Goal: Transaction & Acquisition: Purchase product/service

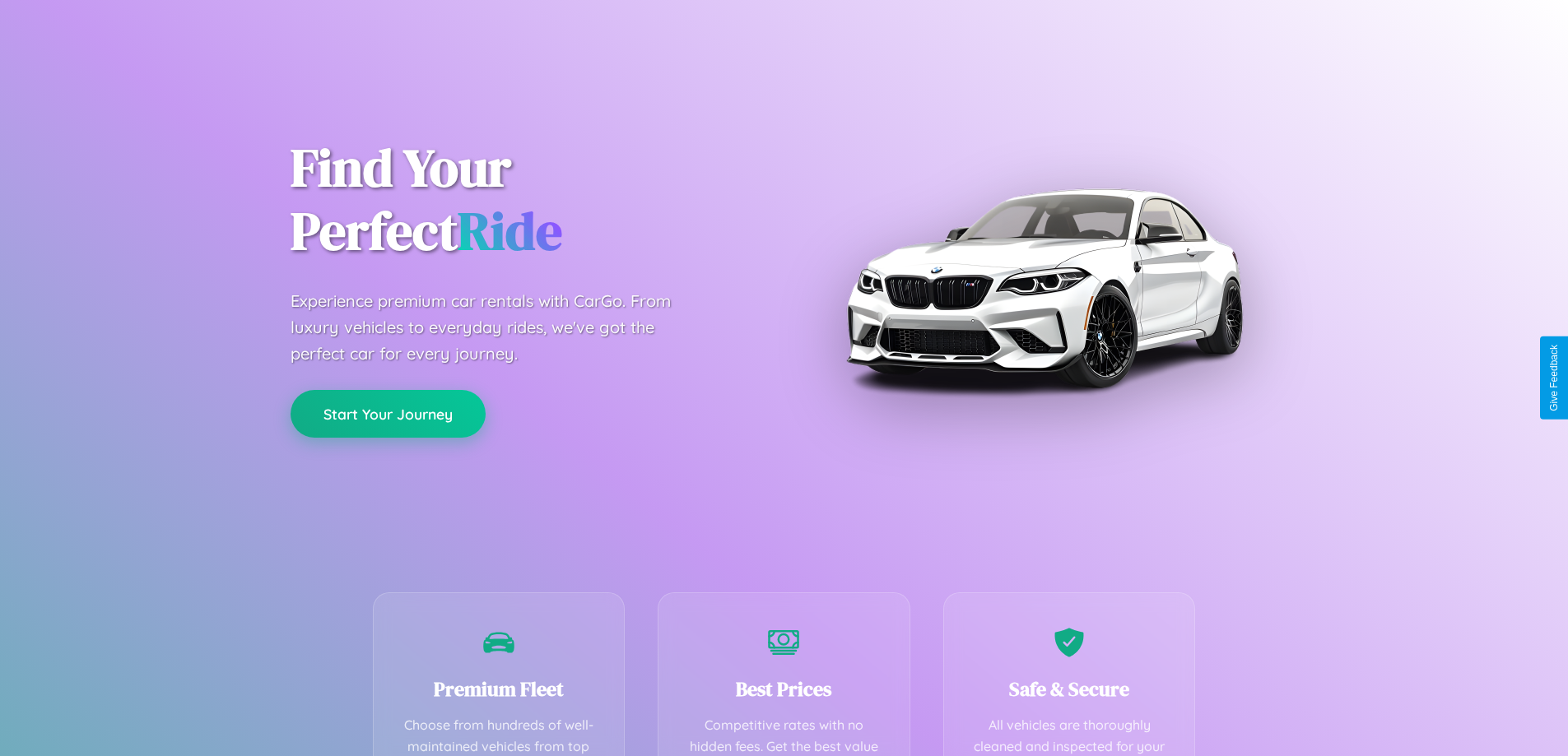
click at [387, 414] on button "Start Your Journey" at bounding box center [388, 413] width 195 height 48
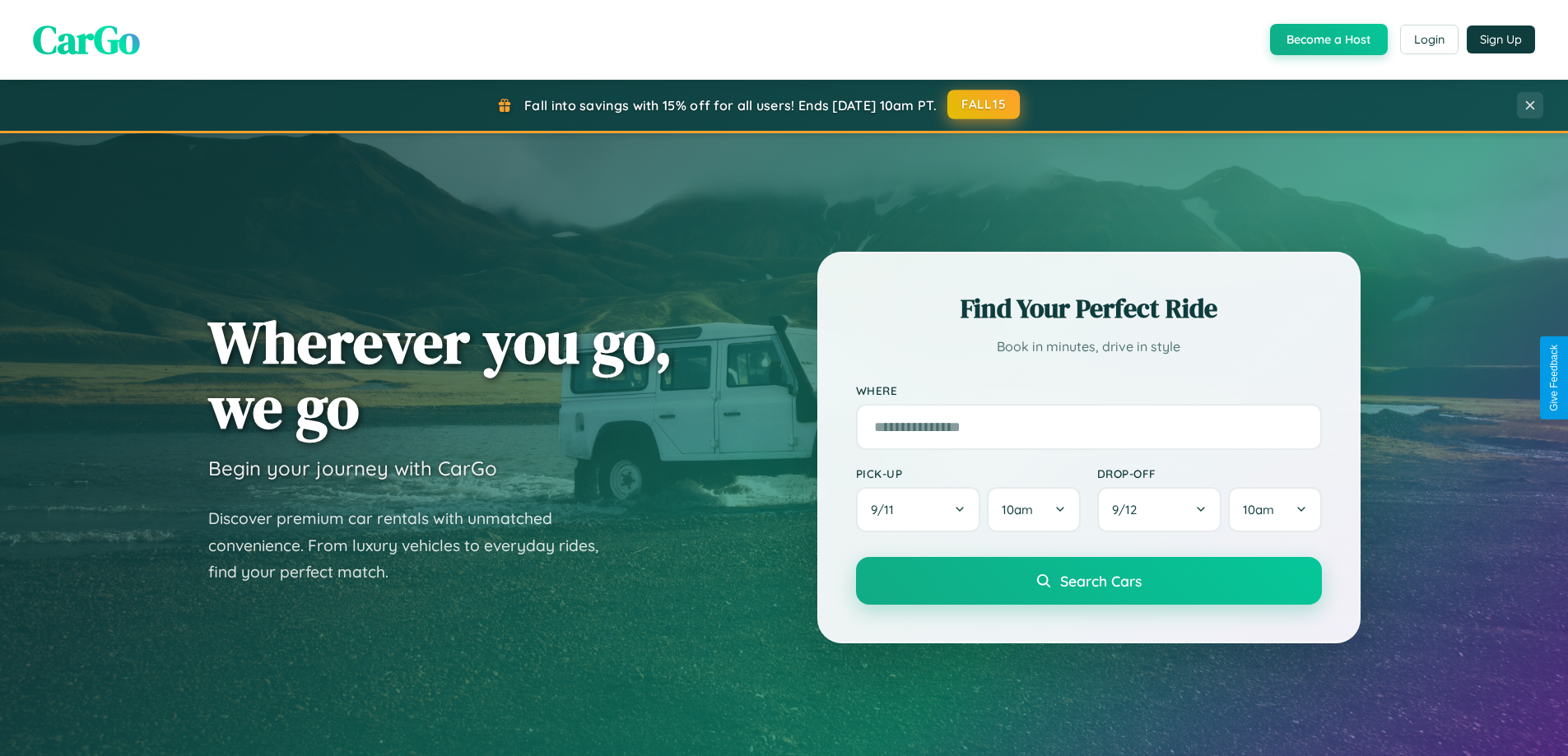
click at [985, 105] on button "FALL15" at bounding box center [983, 105] width 72 height 30
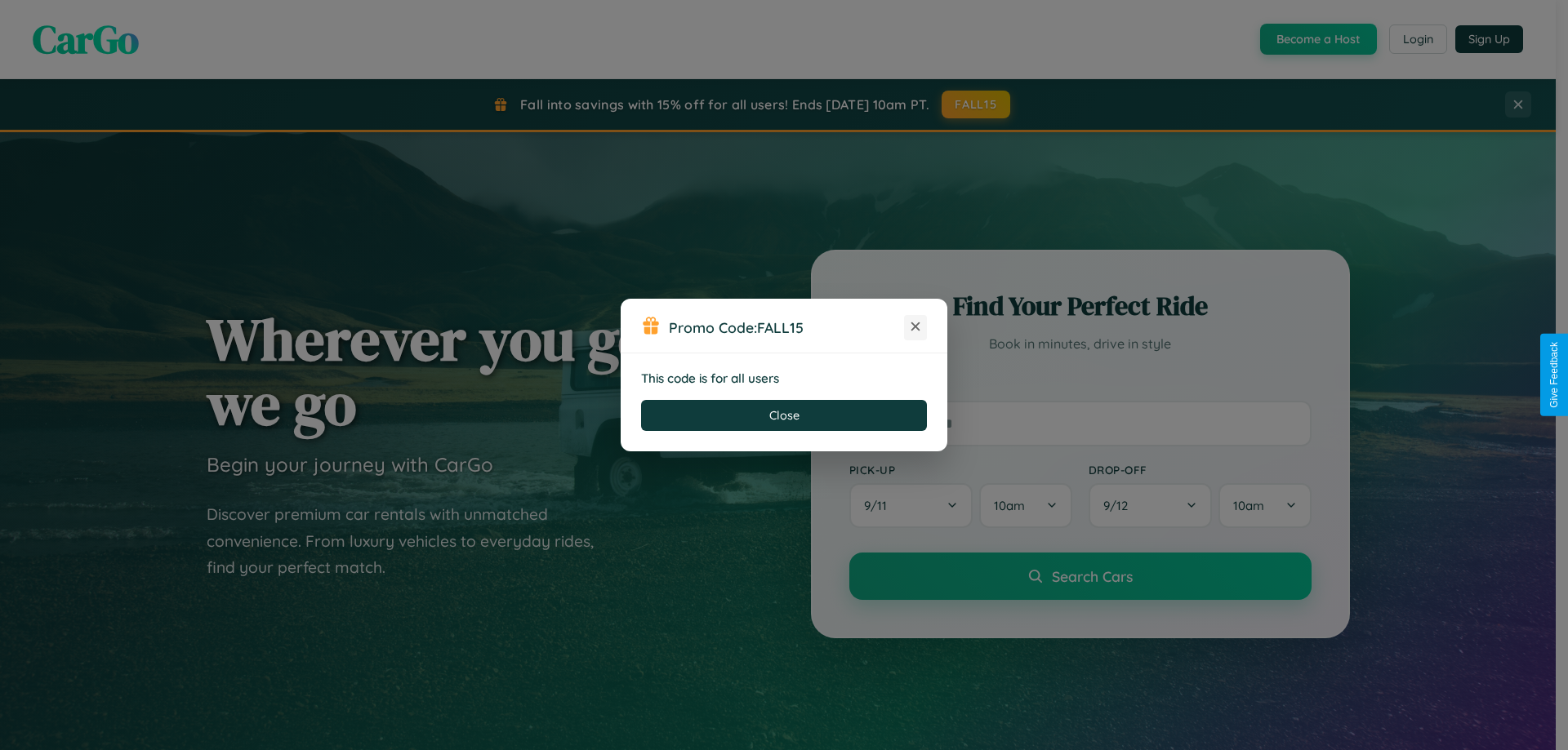
click at [916, 327] on icon at bounding box center [915, 326] width 16 height 16
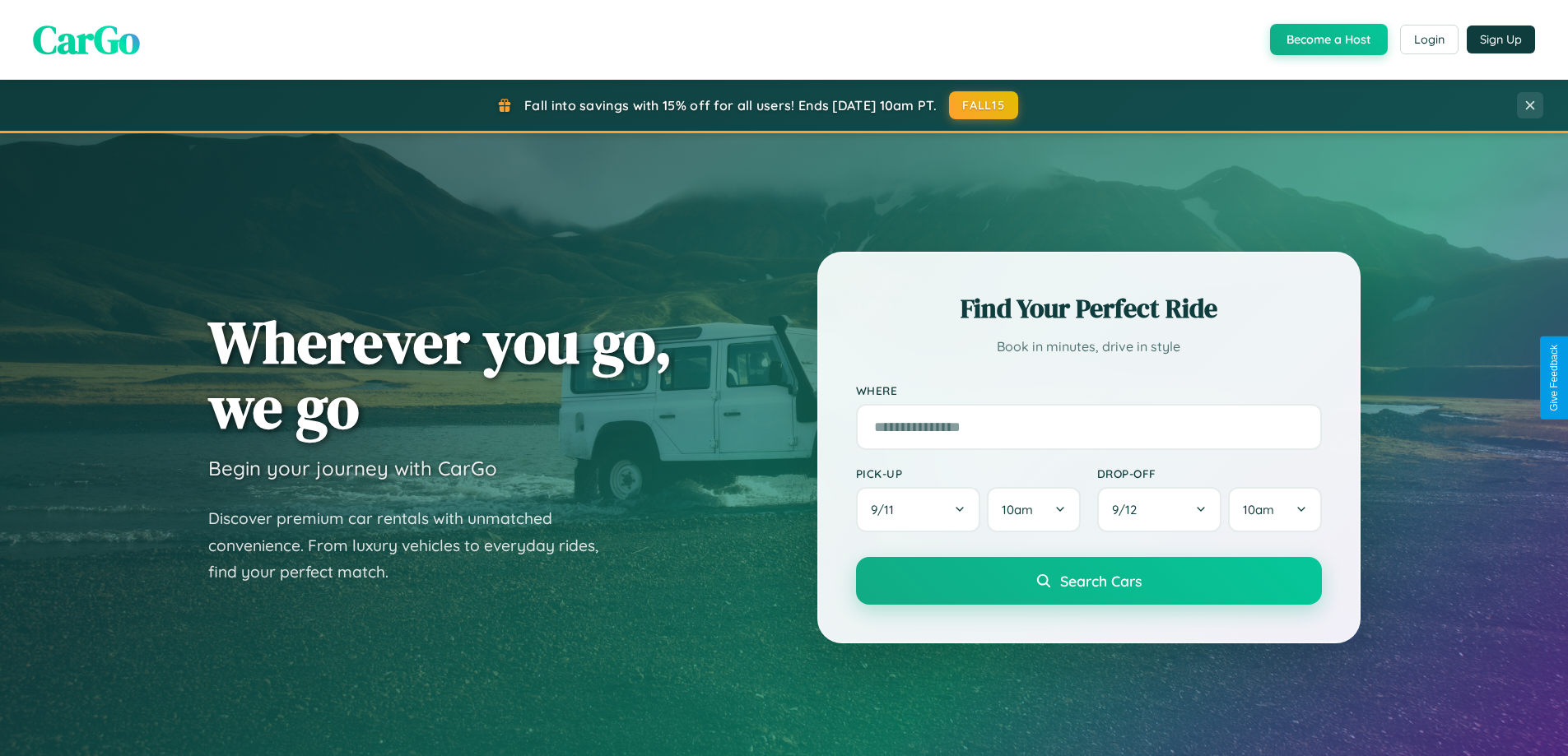
scroll to position [49, 0]
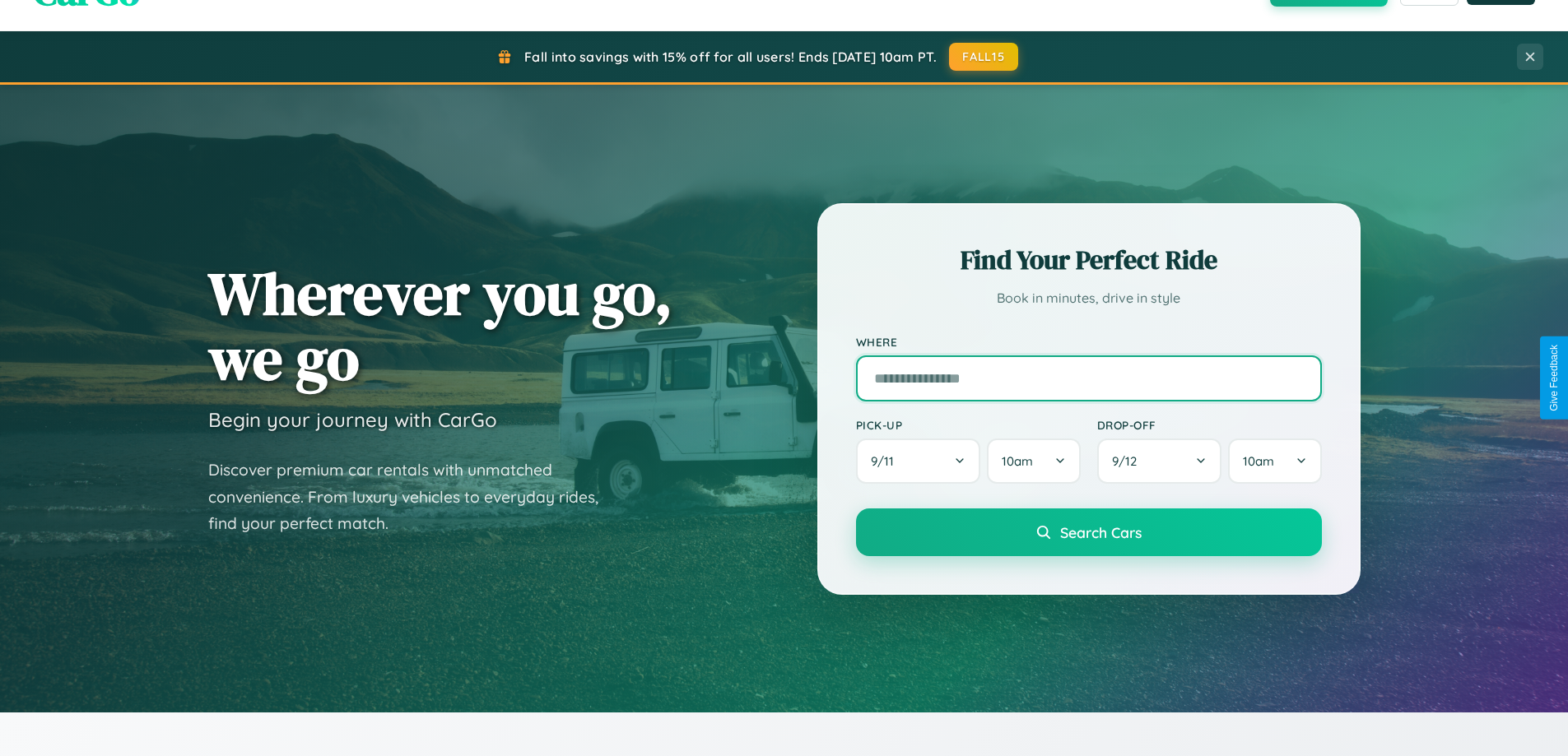
click at [1088, 378] on input "text" at bounding box center [1088, 378] width 466 height 46
type input "**********"
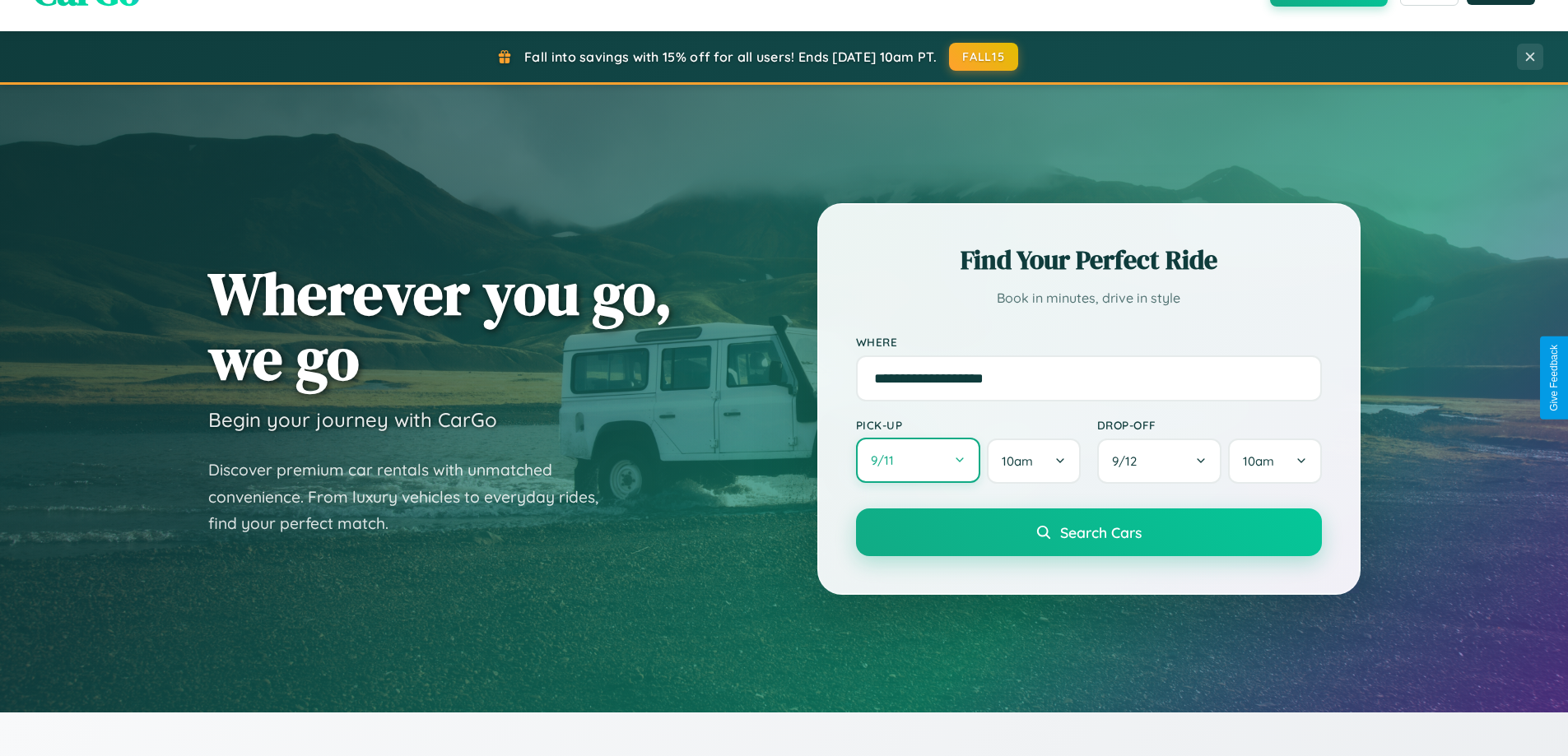
click at [917, 460] on button "9 / 11" at bounding box center [917, 460] width 125 height 45
select select "*"
select select "****"
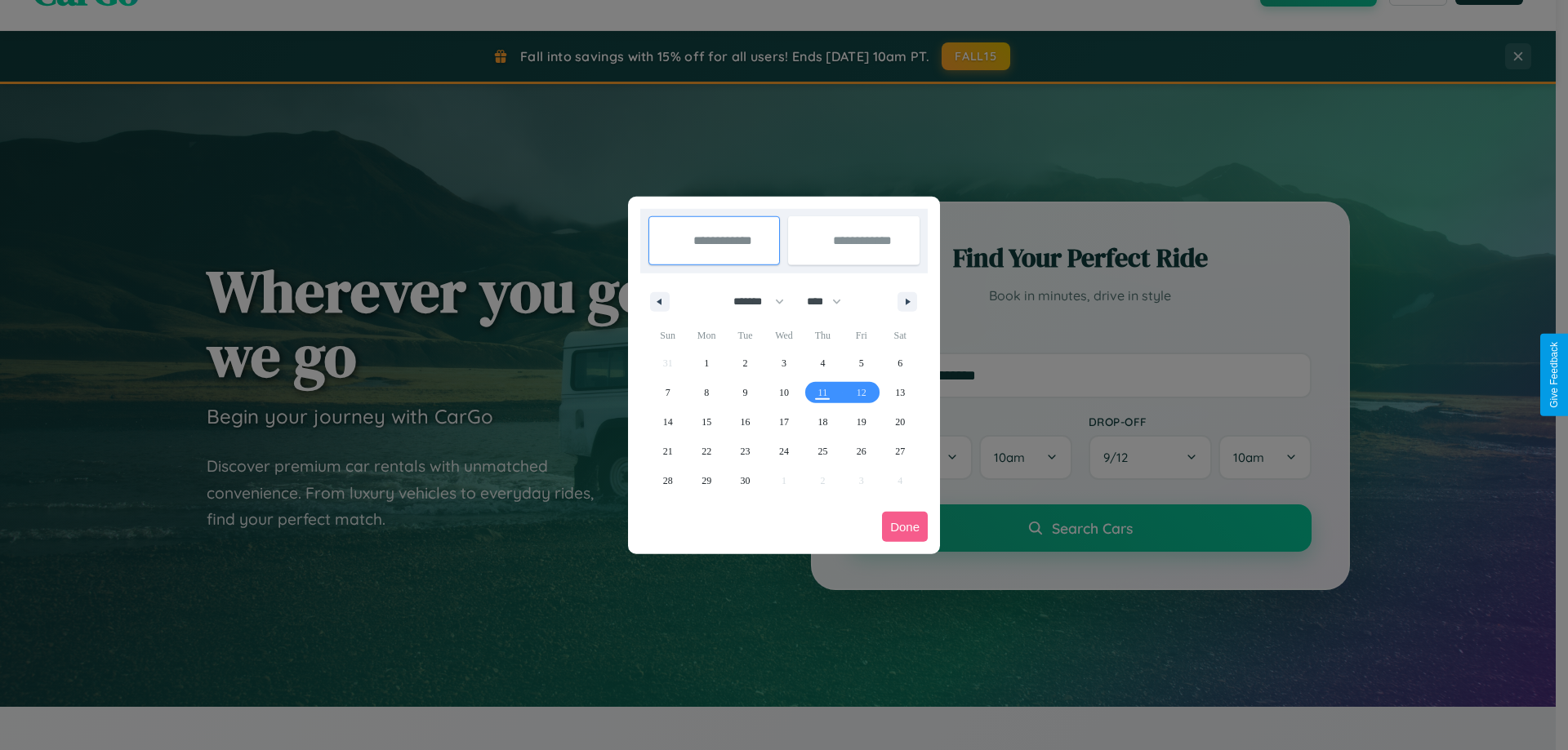
click at [751, 301] on select "******* ******** ***** ***** *** **** **** ****** ********* ******* ******** **…" at bounding box center [755, 301] width 69 height 27
select select "*"
drag, startPoint x: 832, startPoint y: 301, endPoint x: 784, endPoint y: 327, distance: 54.6
click at [832, 301] on select "**** **** **** **** **** **** **** **** **** **** **** **** **** **** **** ****…" at bounding box center [823, 301] width 49 height 27
select select "****"
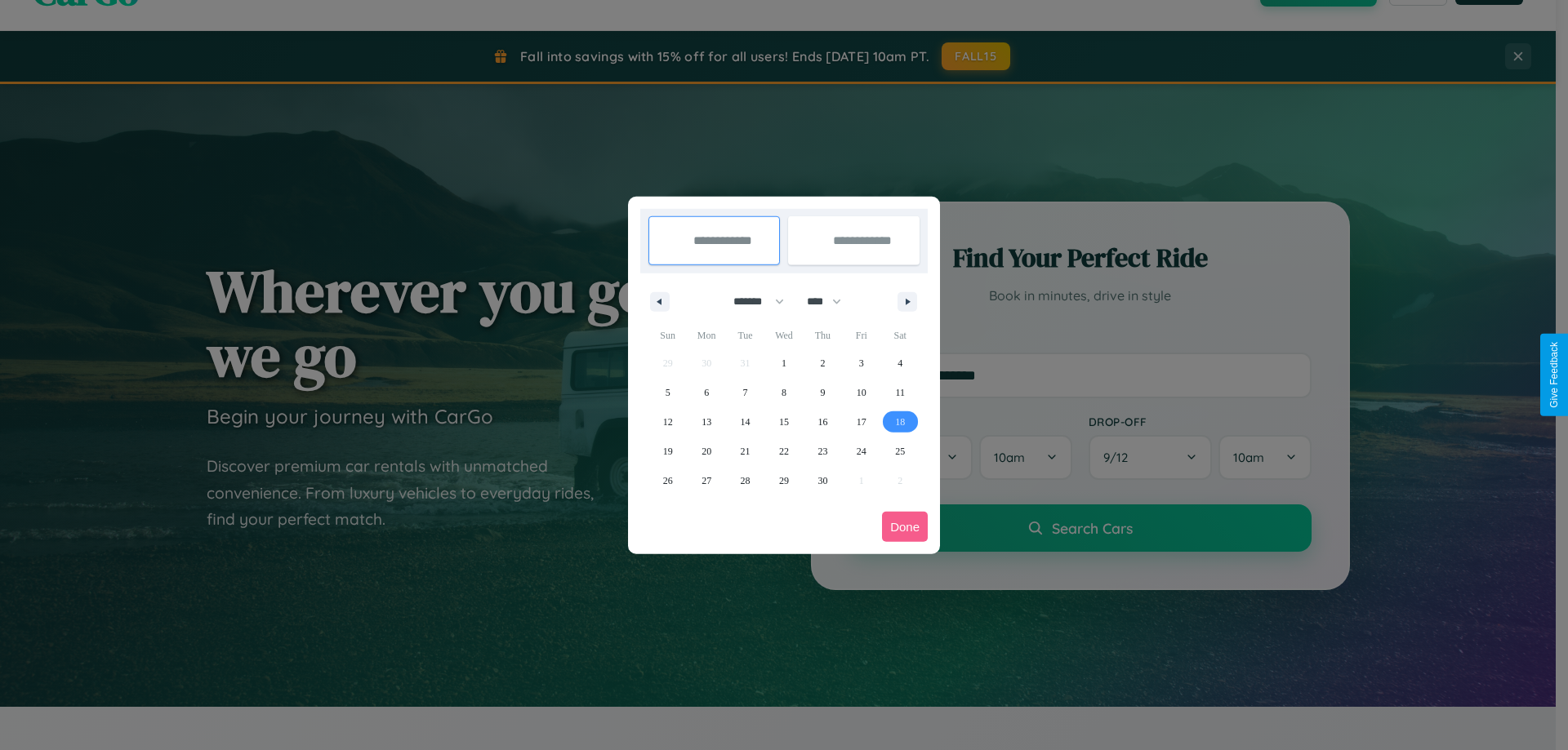
click at [900, 421] on span "18" at bounding box center [899, 422] width 10 height 29
type input "**********"
click at [706, 480] on span "27" at bounding box center [706, 481] width 10 height 29
type input "**********"
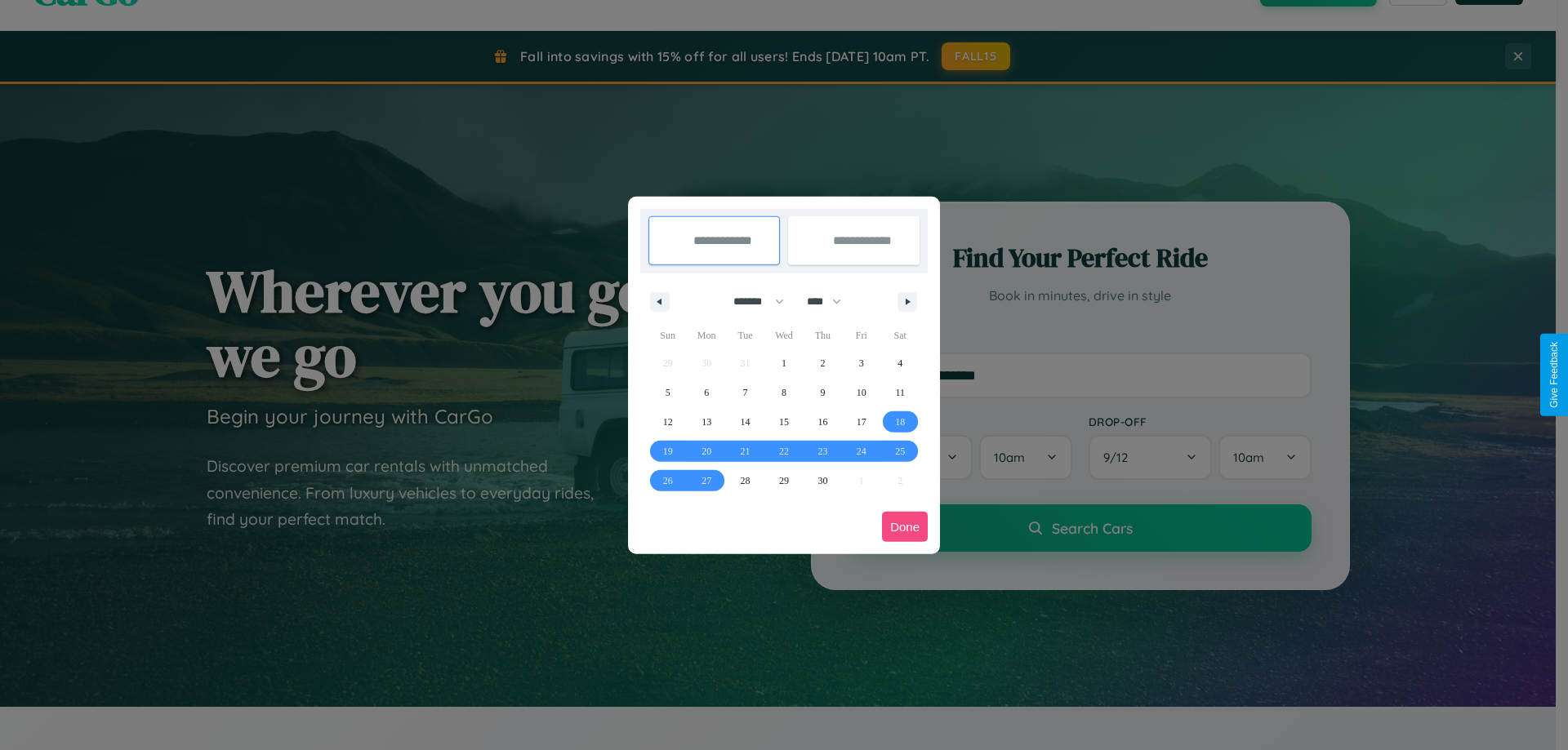
click at [905, 527] on button "Done" at bounding box center [904, 527] width 46 height 30
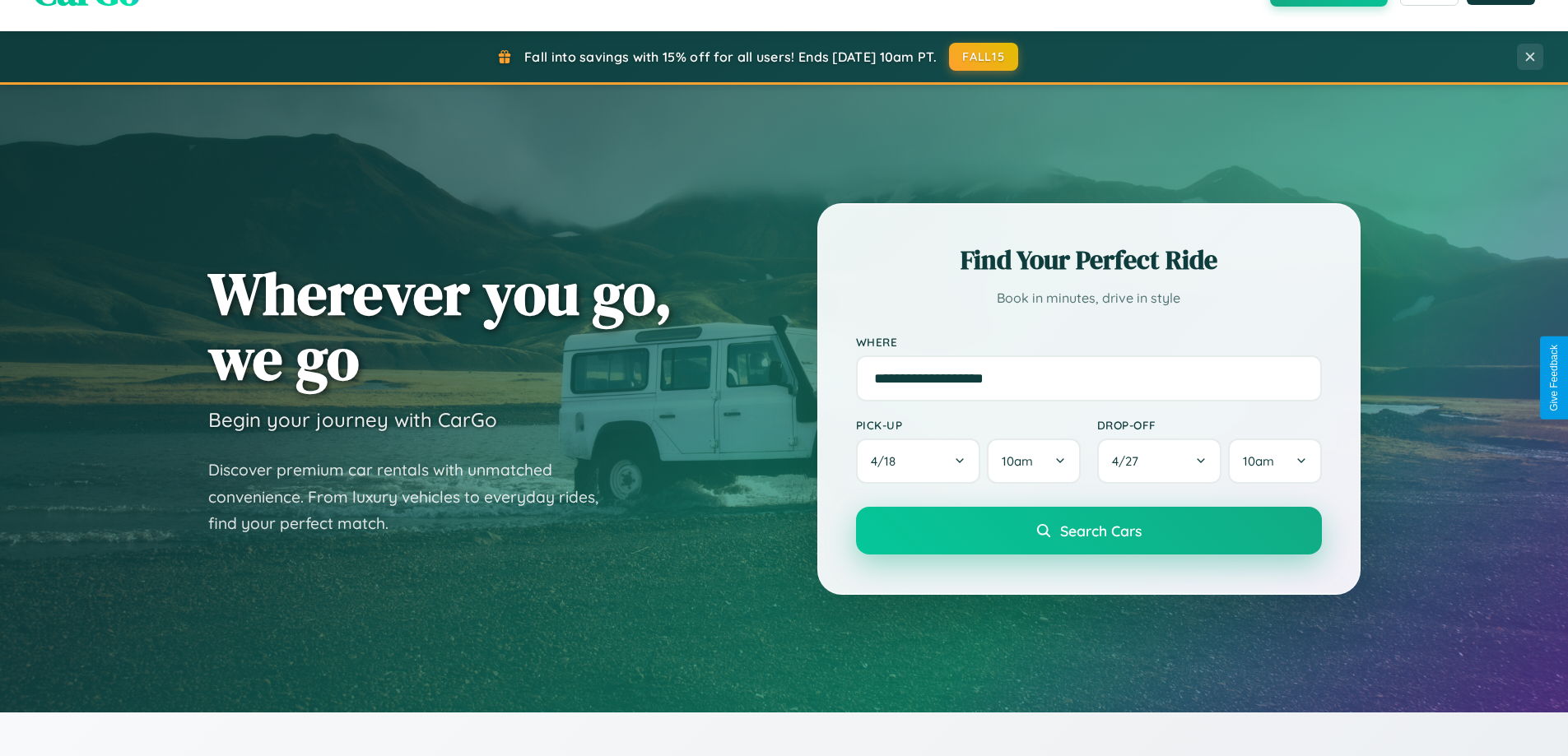
click at [1088, 531] on span "Search Cars" at bounding box center [1101, 530] width 81 height 18
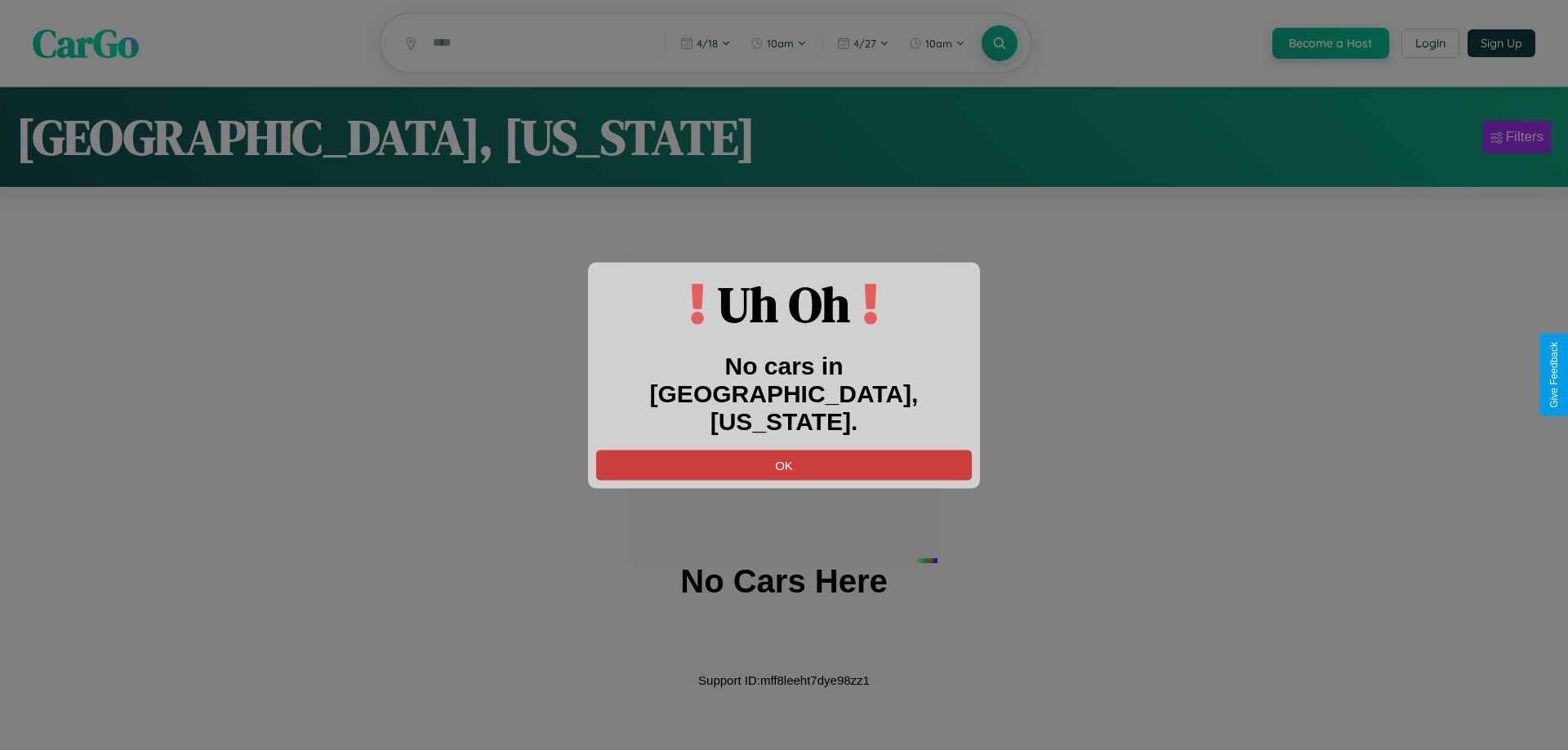
click at [784, 450] on button "OK" at bounding box center [784, 465] width 376 height 30
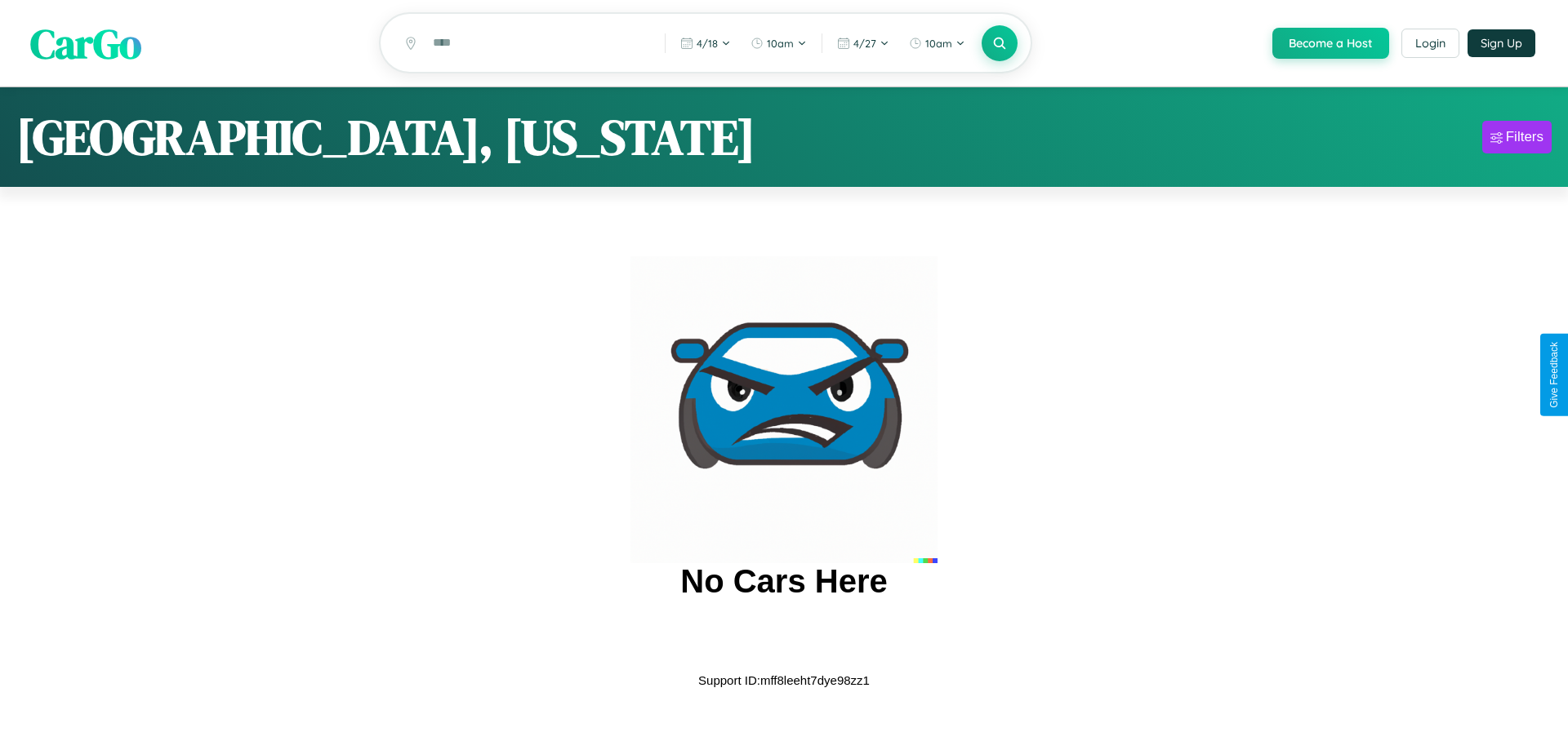
click at [86, 44] on span "CarGo" at bounding box center [86, 42] width 111 height 56
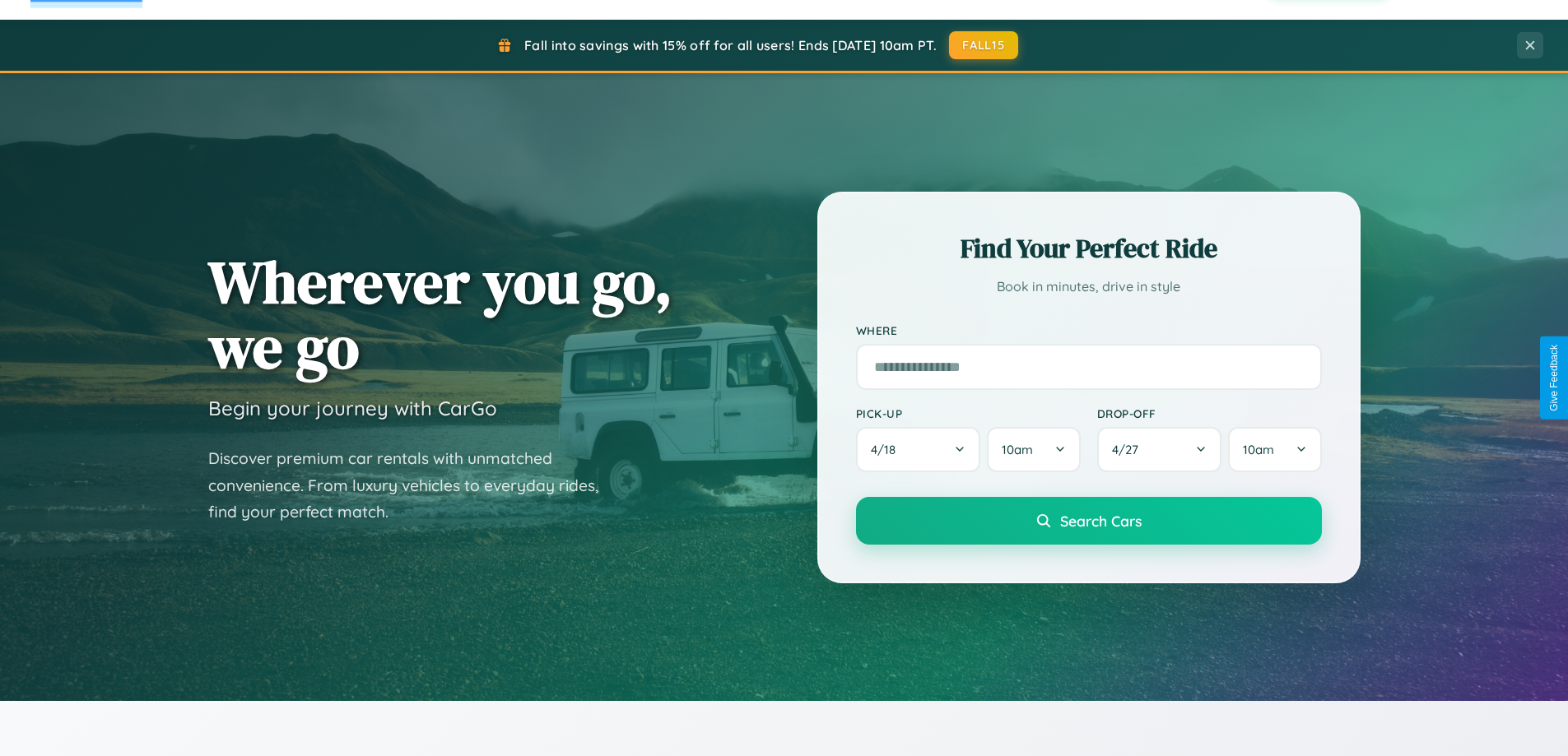
scroll to position [1133, 0]
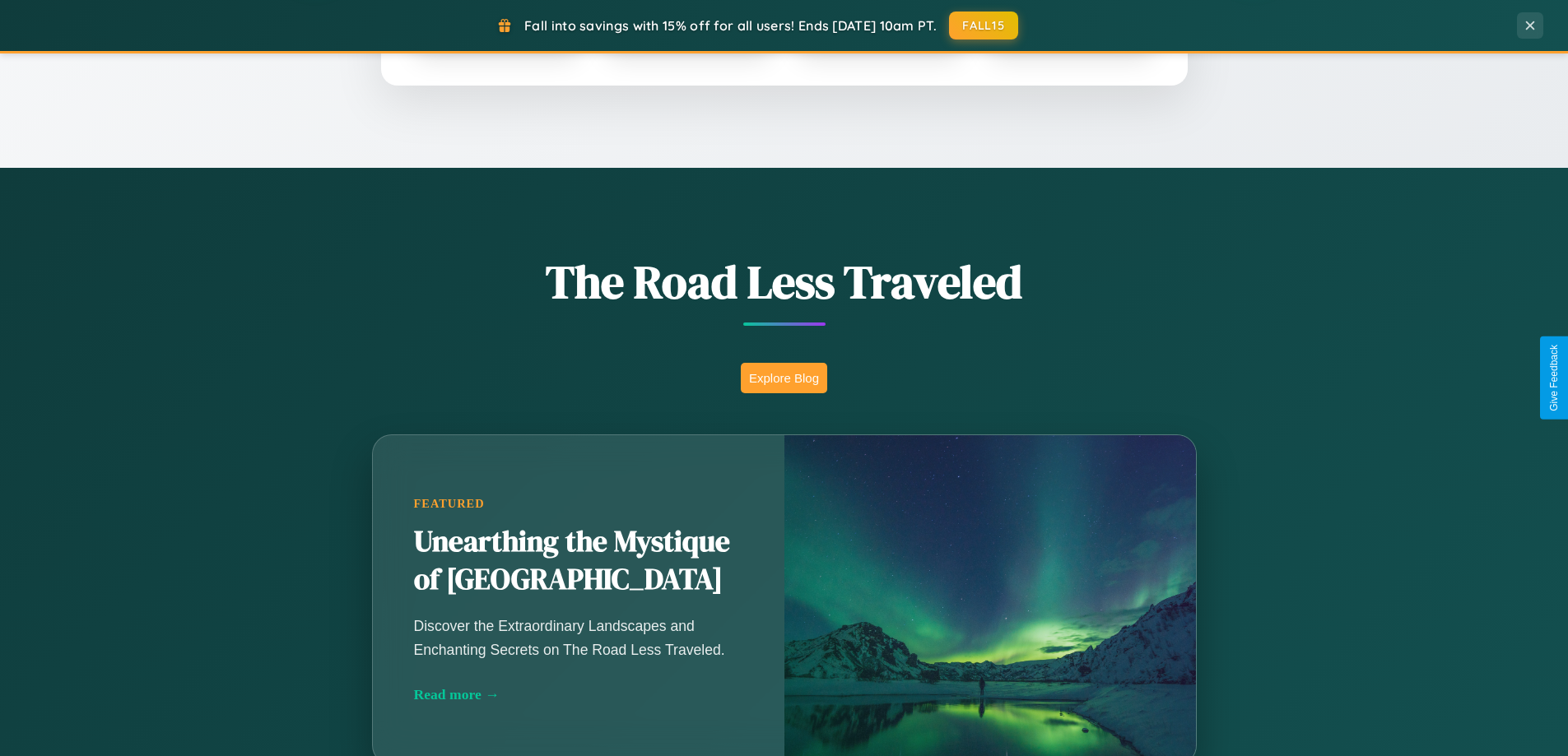
click at [783, 378] on button "Explore Blog" at bounding box center [783, 378] width 86 height 31
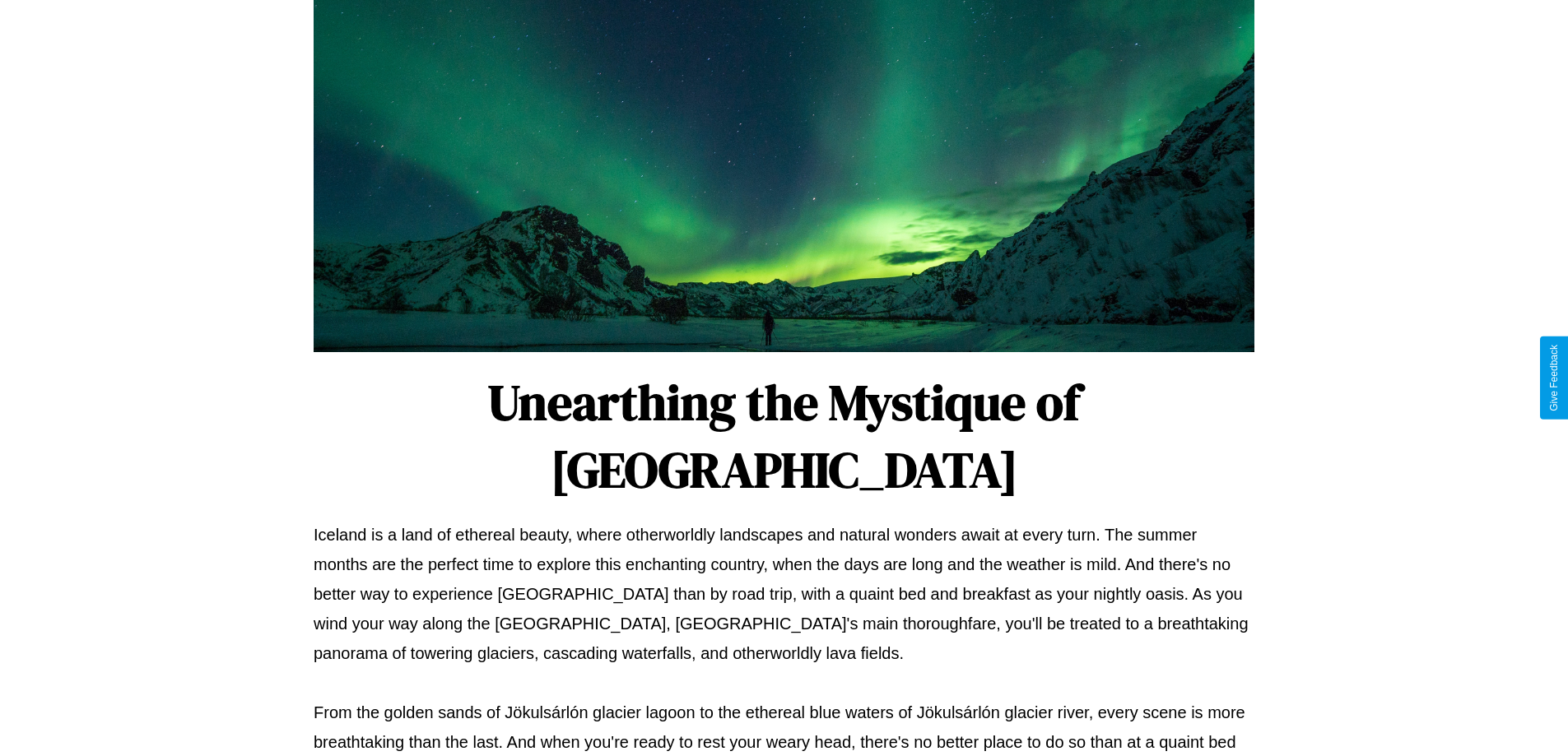
scroll to position [533, 0]
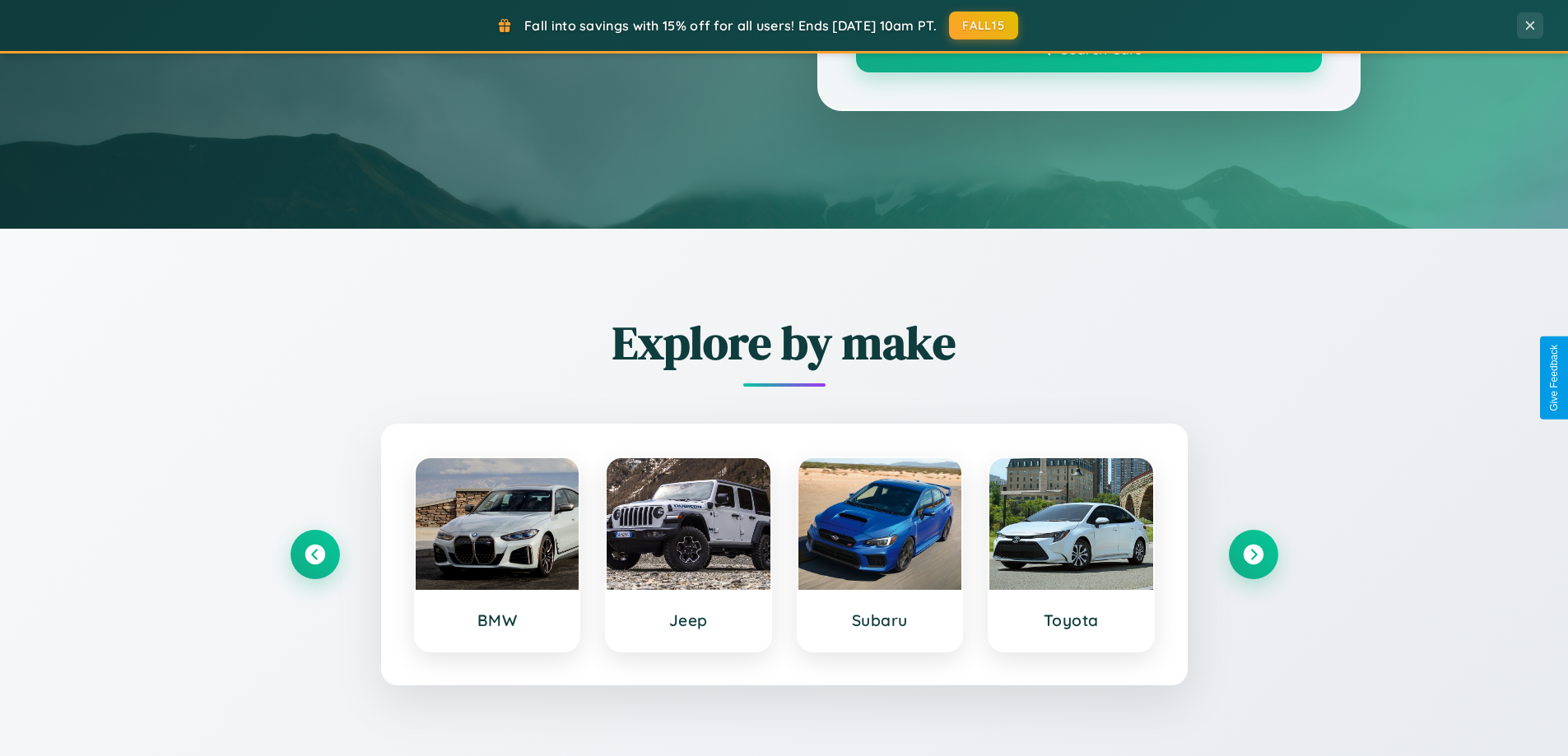
scroll to position [1133, 0]
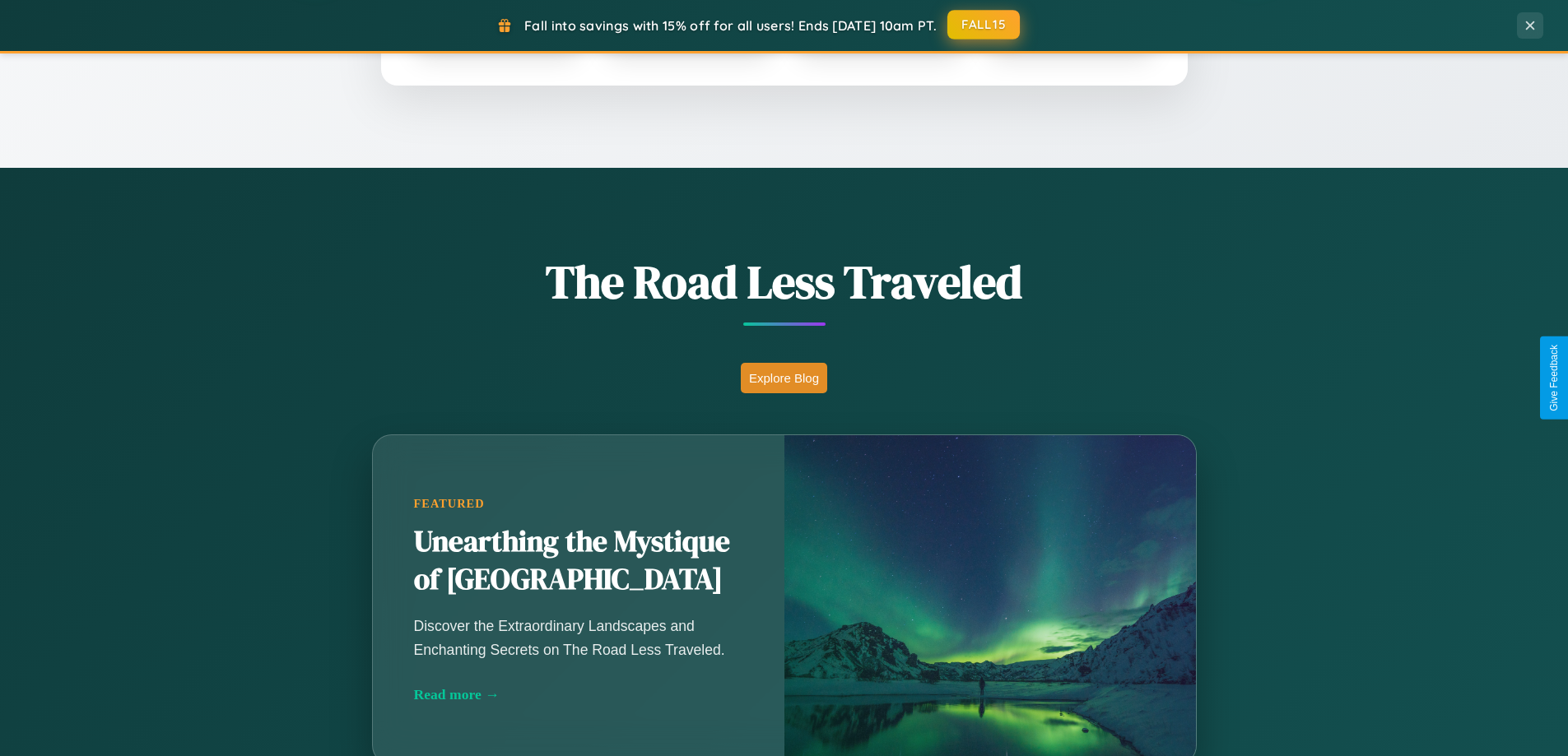
click at [985, 25] on button "FALL15" at bounding box center [983, 24] width 72 height 30
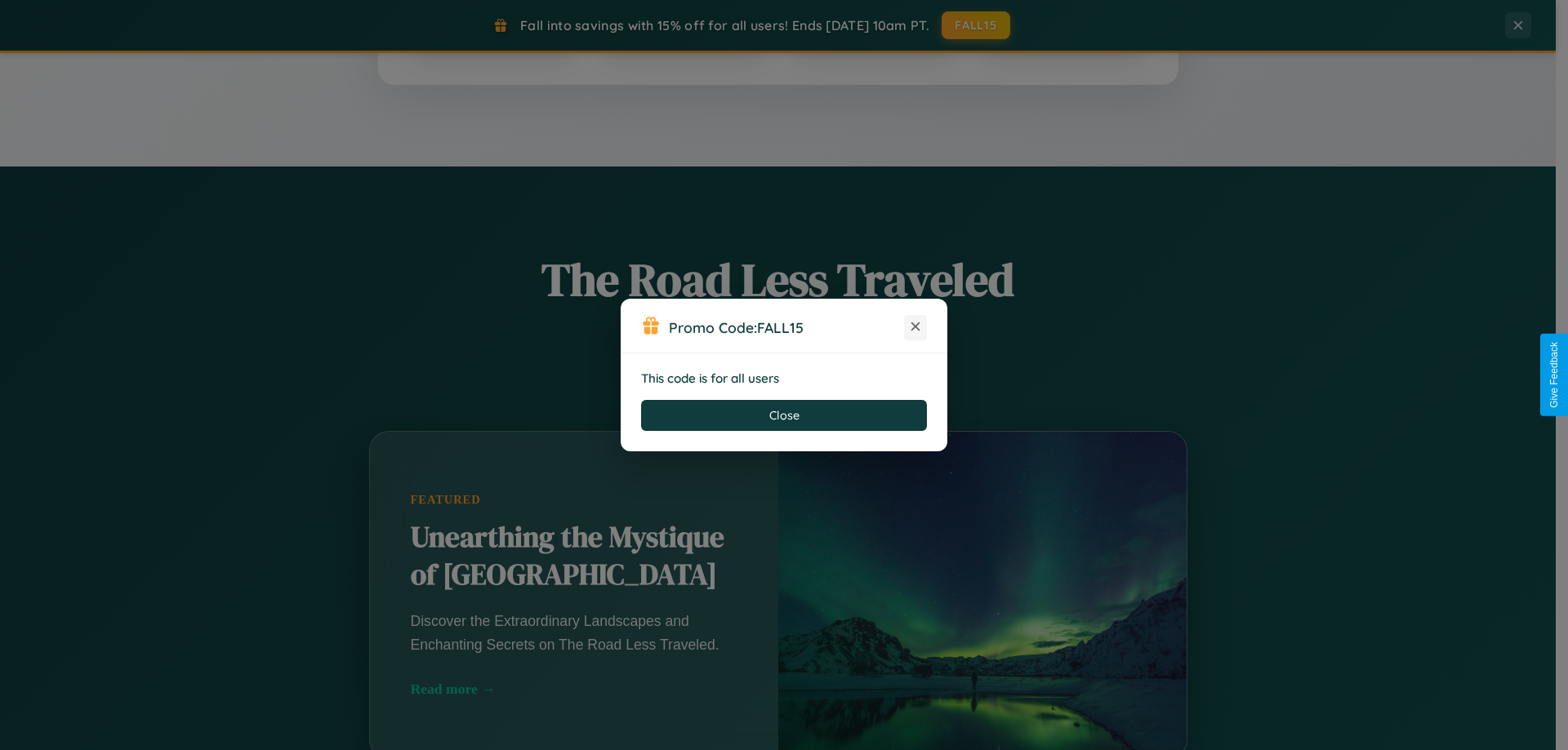
click at [916, 327] on icon at bounding box center [915, 326] width 16 height 16
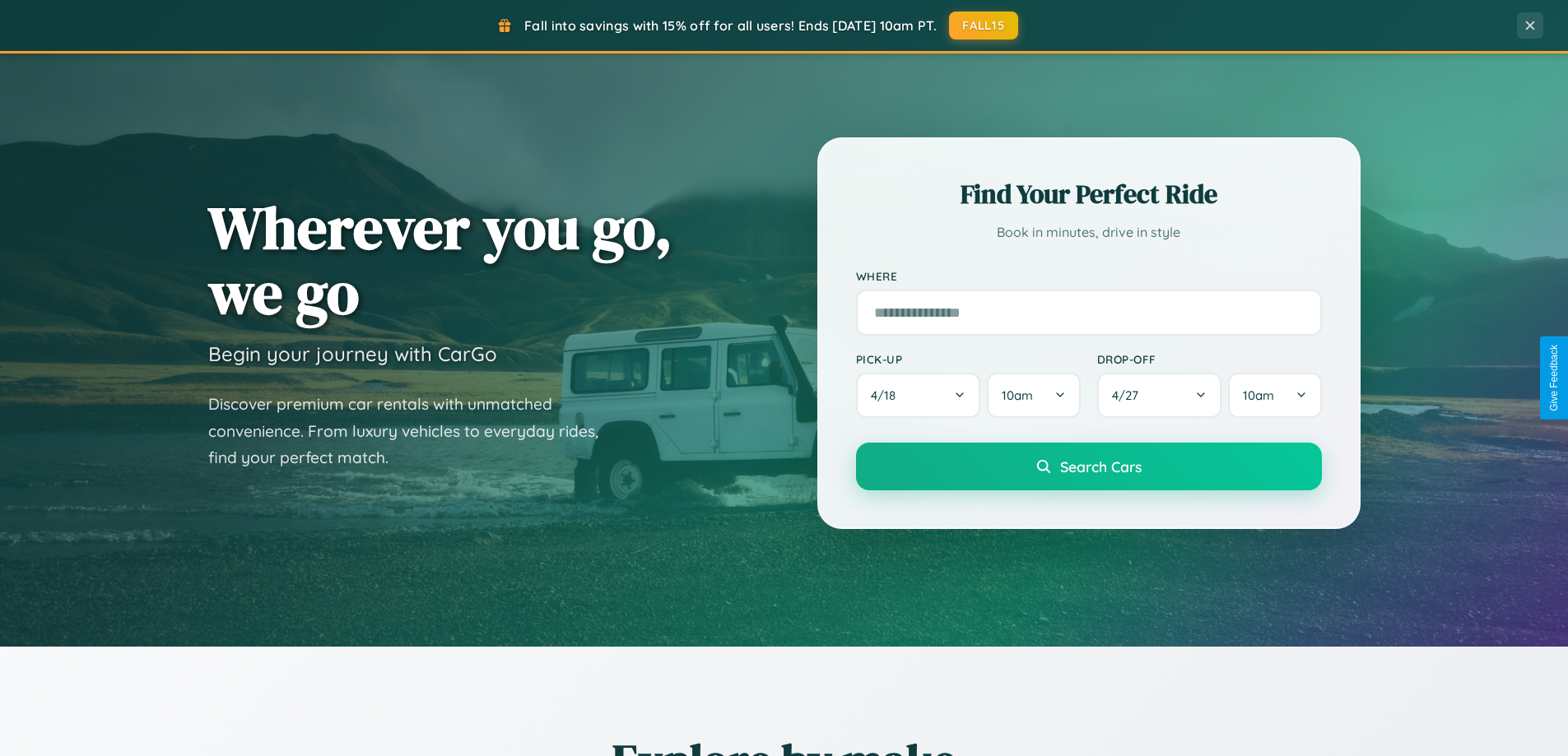
scroll to position [49, 0]
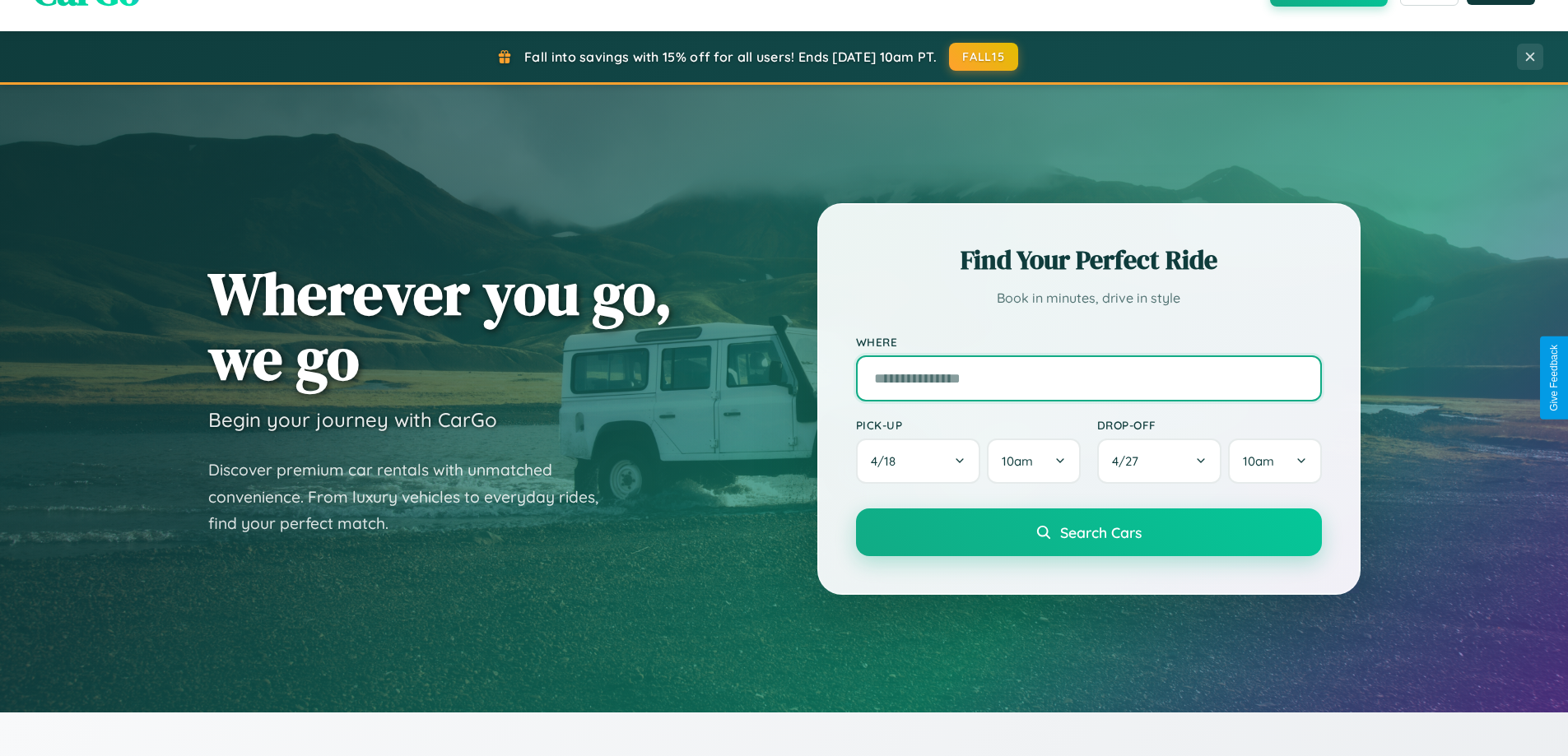
click at [1088, 378] on input "text" at bounding box center [1088, 378] width 466 height 46
type input "**********"
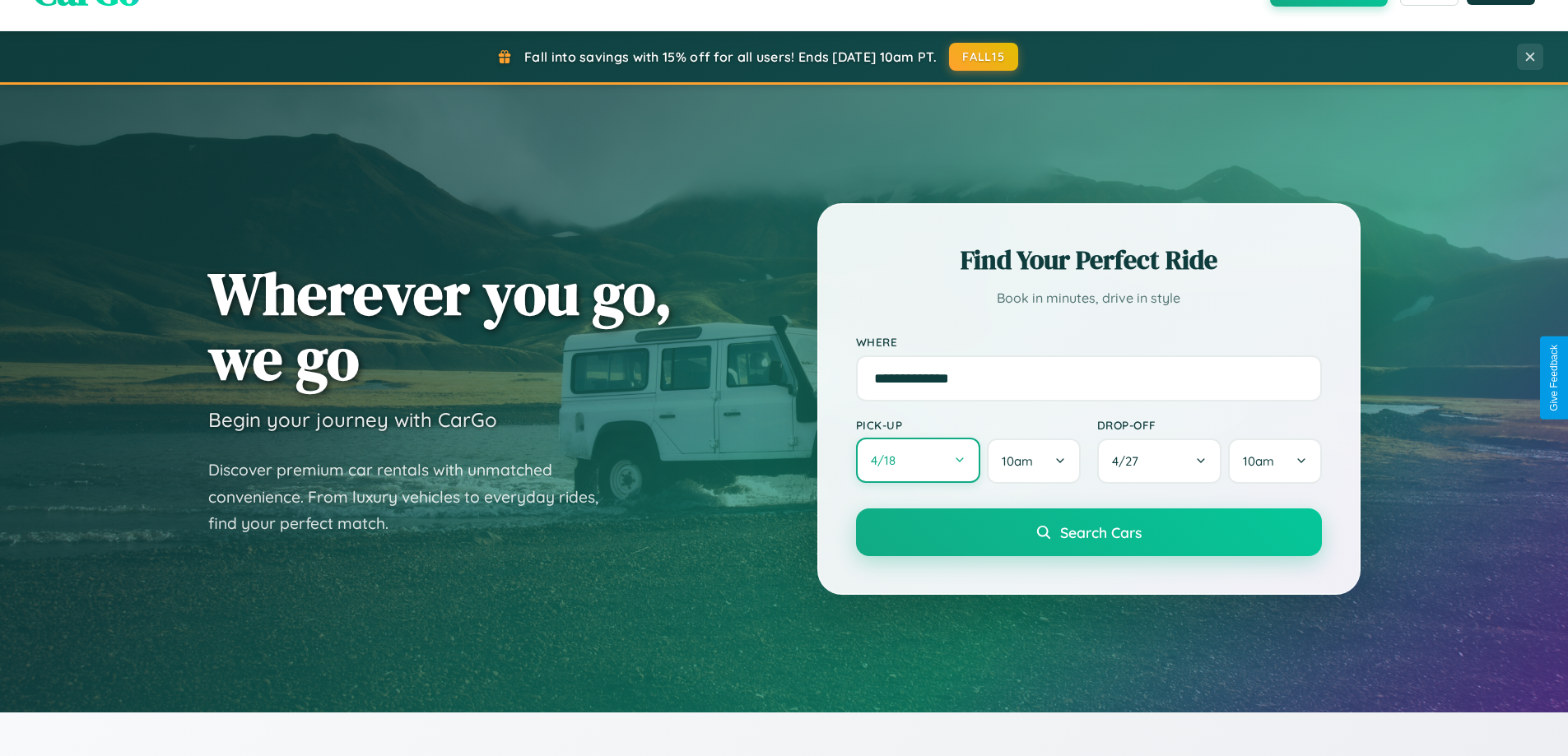
click at [917, 460] on button "4 / 18" at bounding box center [917, 460] width 125 height 45
select select "*"
select select "****"
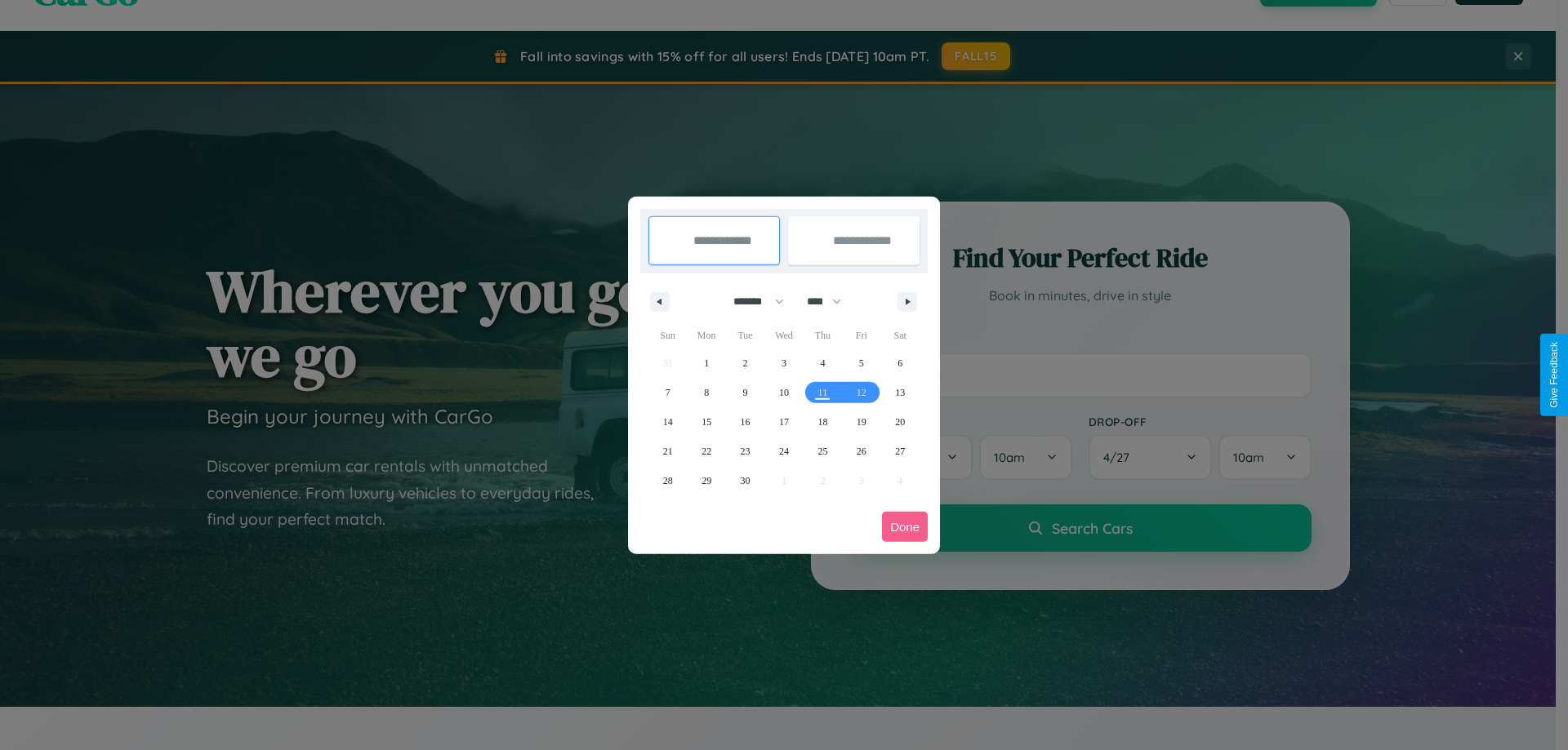
drag, startPoint x: 751, startPoint y: 301, endPoint x: 784, endPoint y: 327, distance: 42.0
click at [751, 301] on select "******* ******** ***** ***** *** **** **** ****** ********* ******* ******** **…" at bounding box center [755, 301] width 69 height 27
select select "*"
drag, startPoint x: 832, startPoint y: 301, endPoint x: 784, endPoint y: 327, distance: 54.6
click at [832, 301] on select "**** **** **** **** **** **** **** **** **** **** **** **** **** **** **** ****…" at bounding box center [823, 301] width 49 height 27
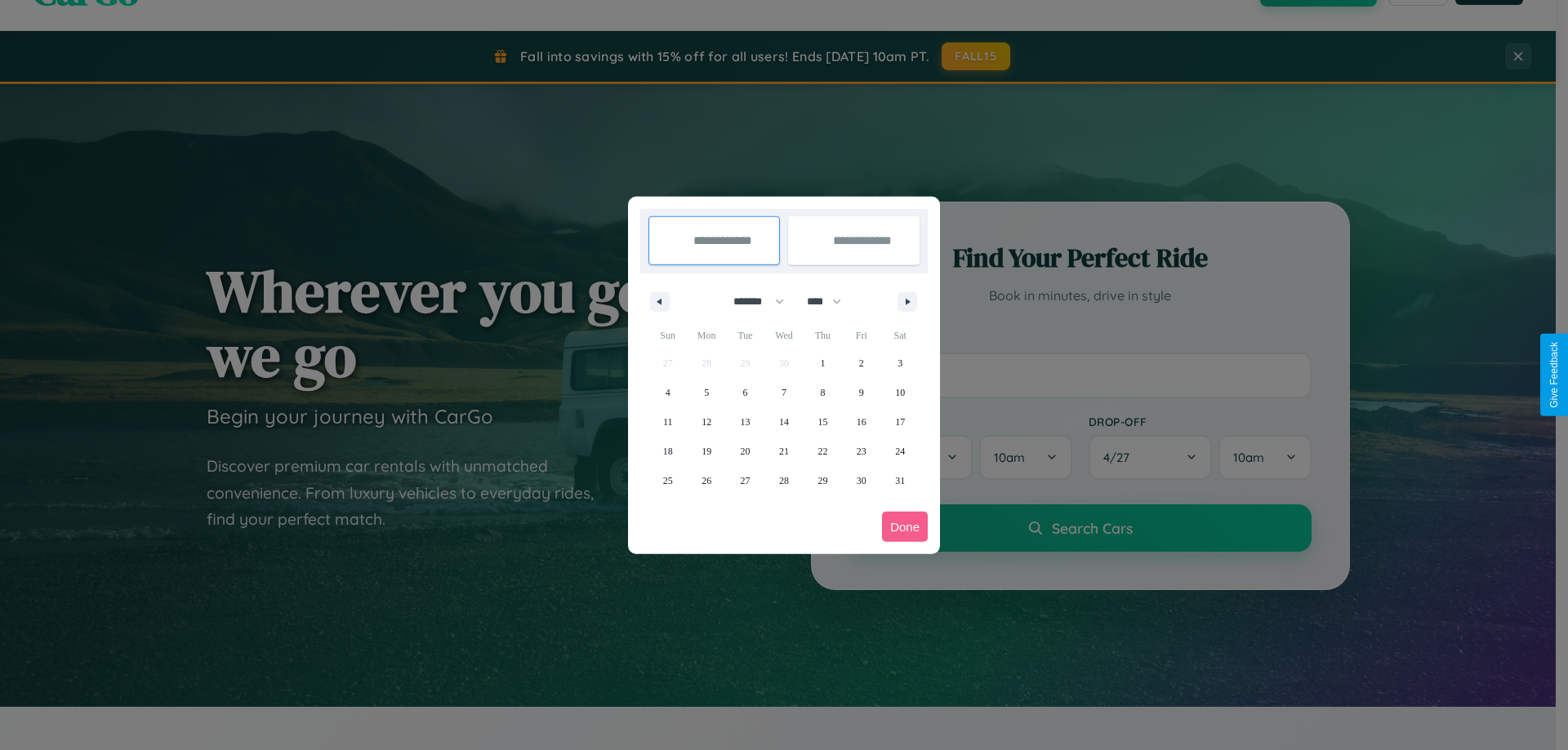
select select "****"
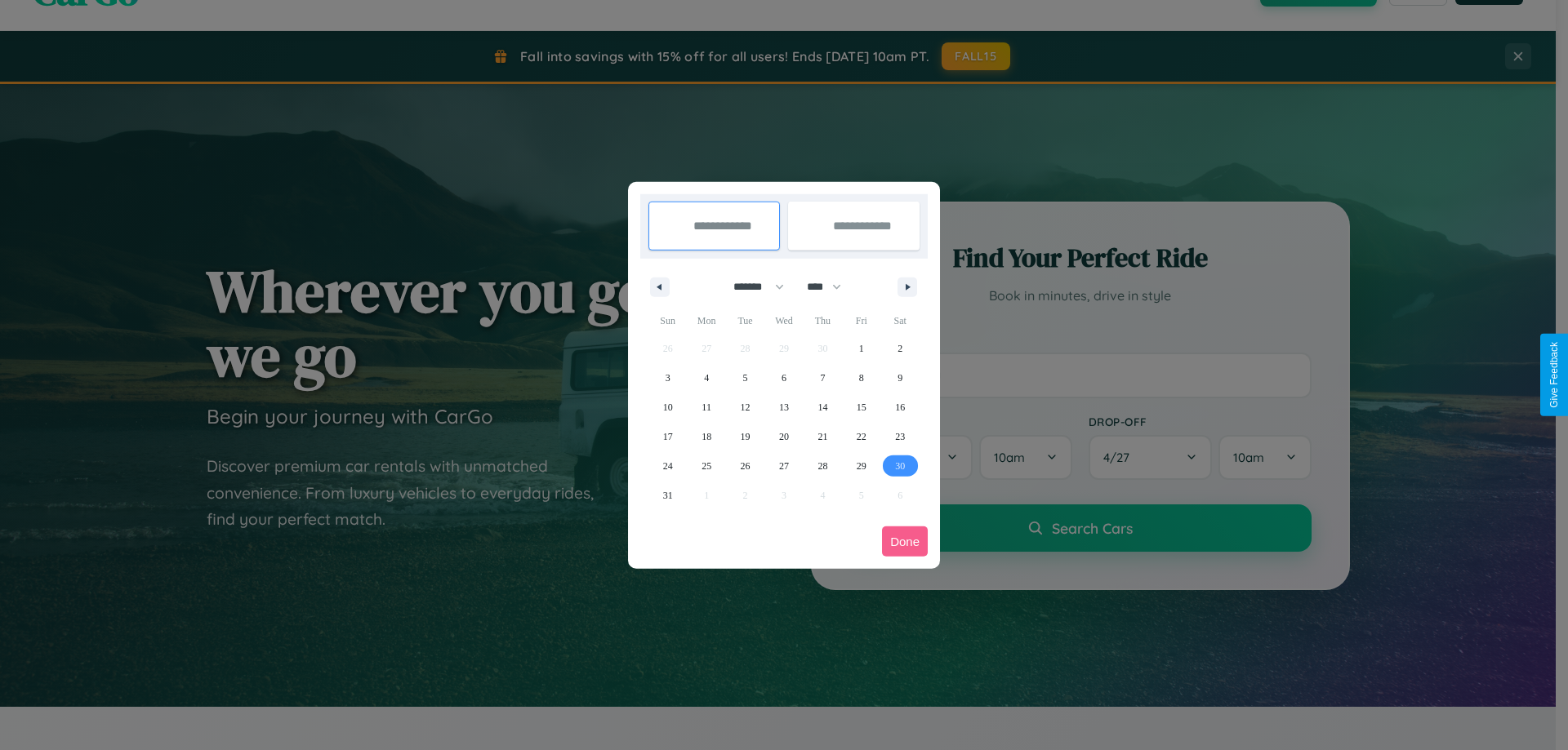
click at [900, 465] on span "30" at bounding box center [899, 466] width 10 height 29
type input "**********"
click at [907, 286] on icon "button" at bounding box center [910, 287] width 8 height 7
select select "*"
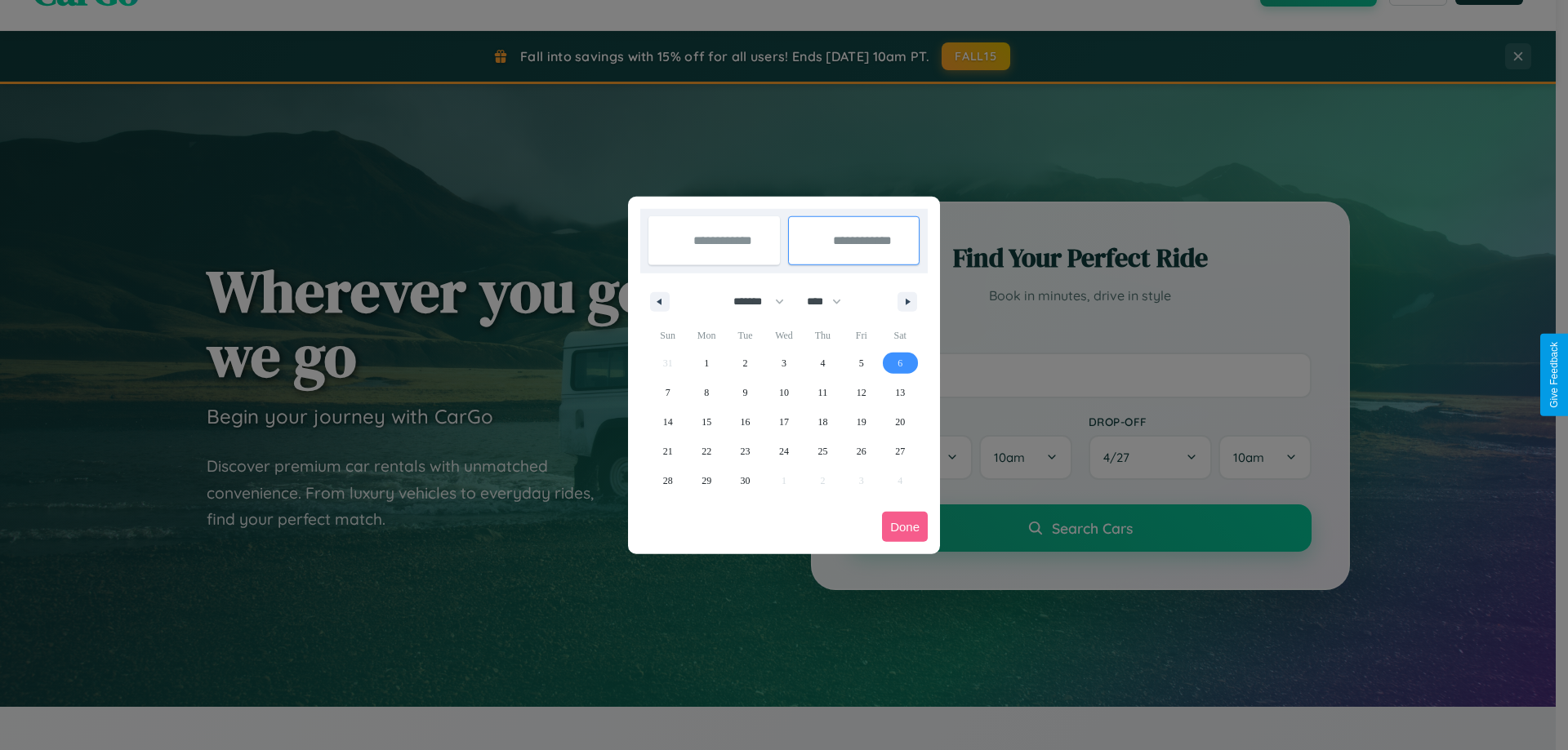
click at [900, 362] on span "6" at bounding box center [900, 363] width 5 height 29
type input "**********"
select select "*"
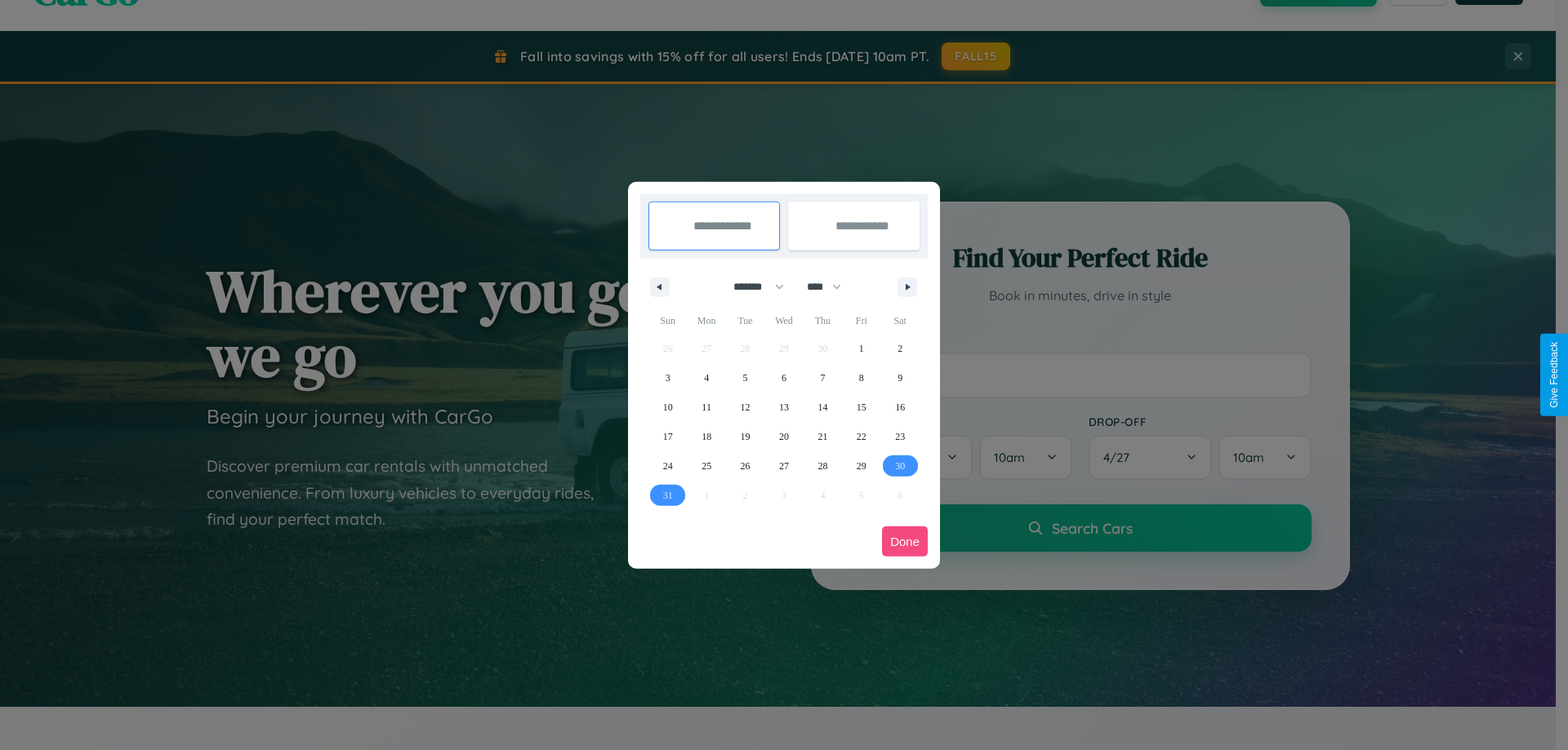
click at [905, 542] on button "Done" at bounding box center [904, 542] width 46 height 30
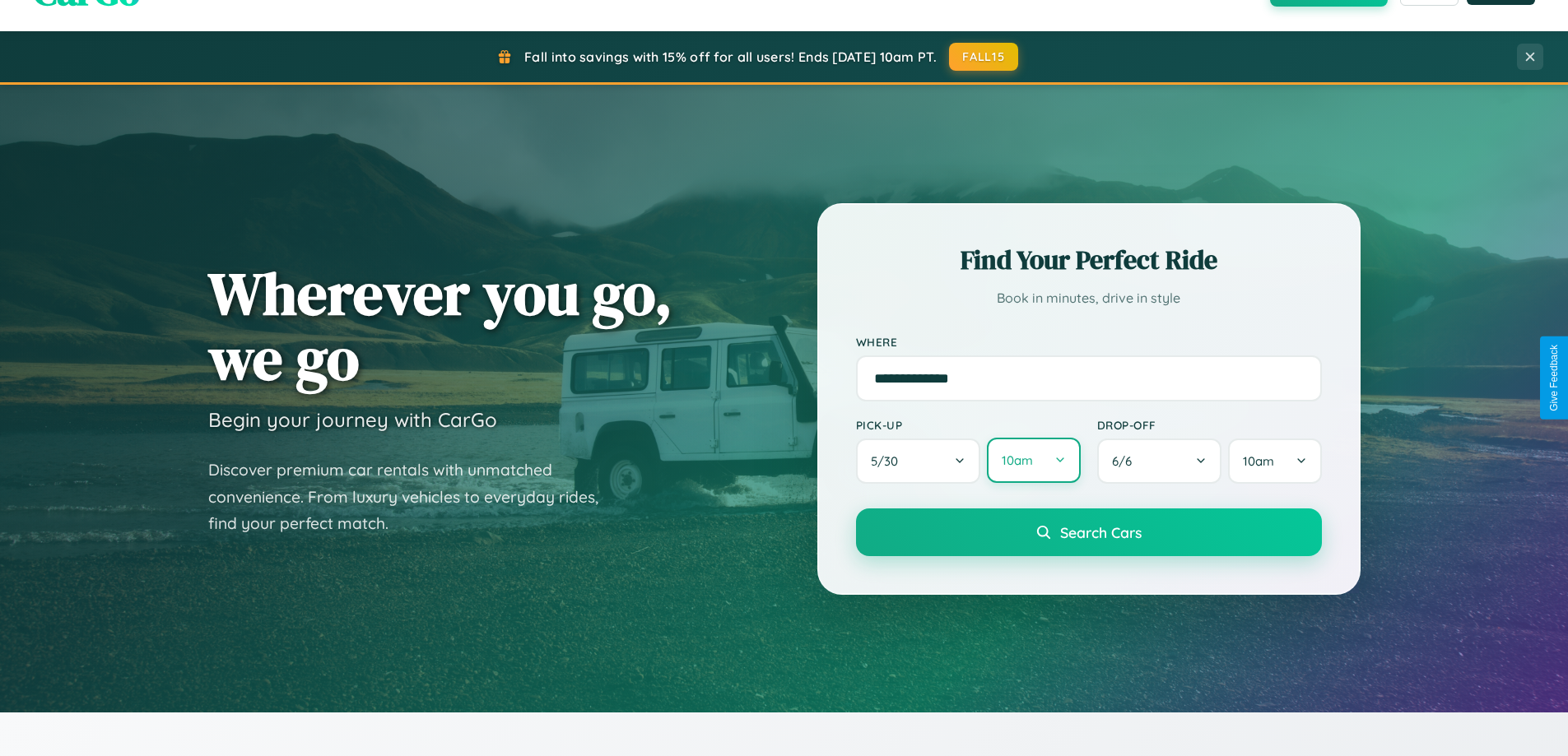
click at [1033, 460] on button "10am" at bounding box center [1033, 460] width 93 height 45
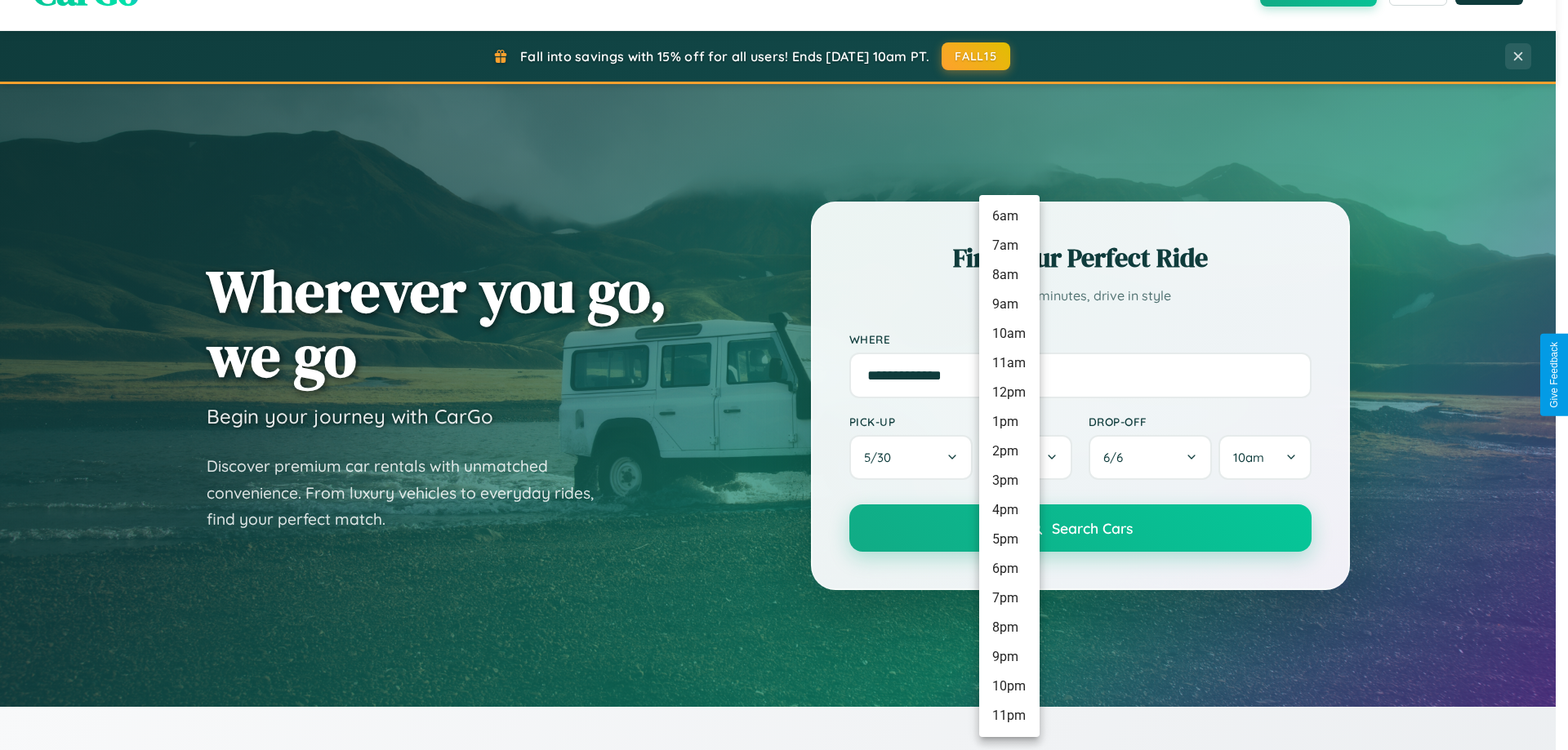
click at [1008, 363] on li "11am" at bounding box center [1010, 363] width 61 height 29
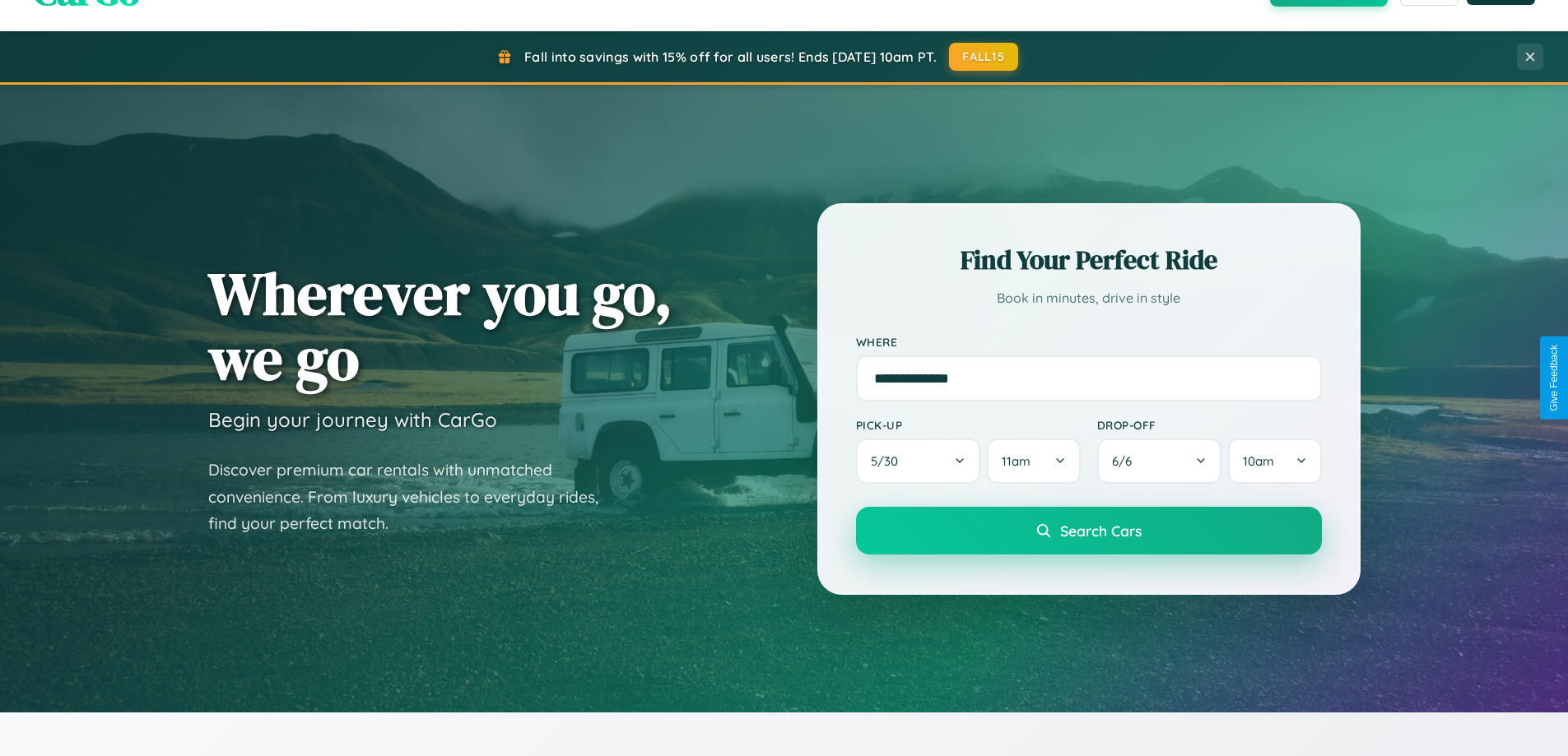
click at [1088, 533] on span "Search Cars" at bounding box center [1101, 530] width 81 height 18
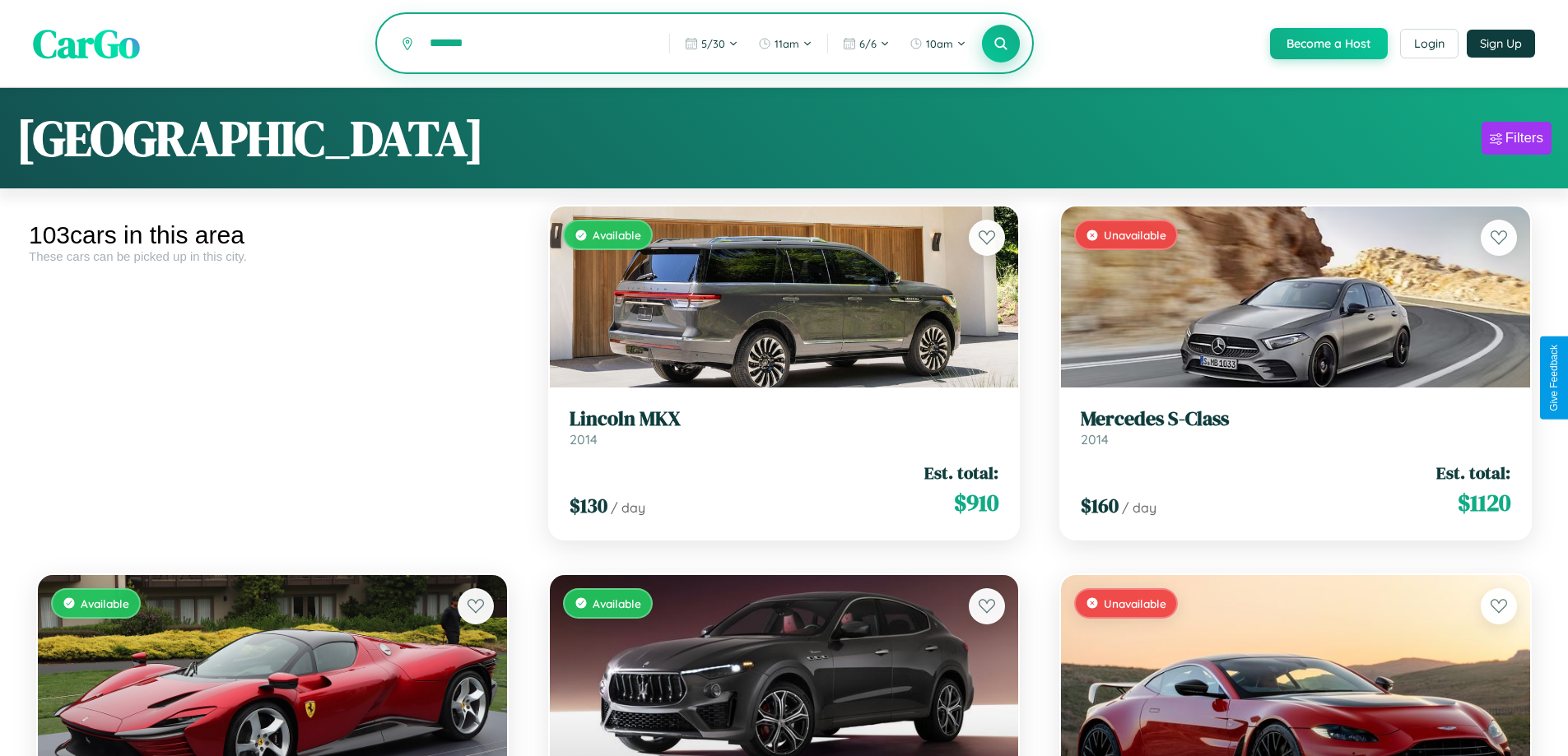
type input "*******"
click at [1000, 44] on icon at bounding box center [1001, 44] width 16 height 16
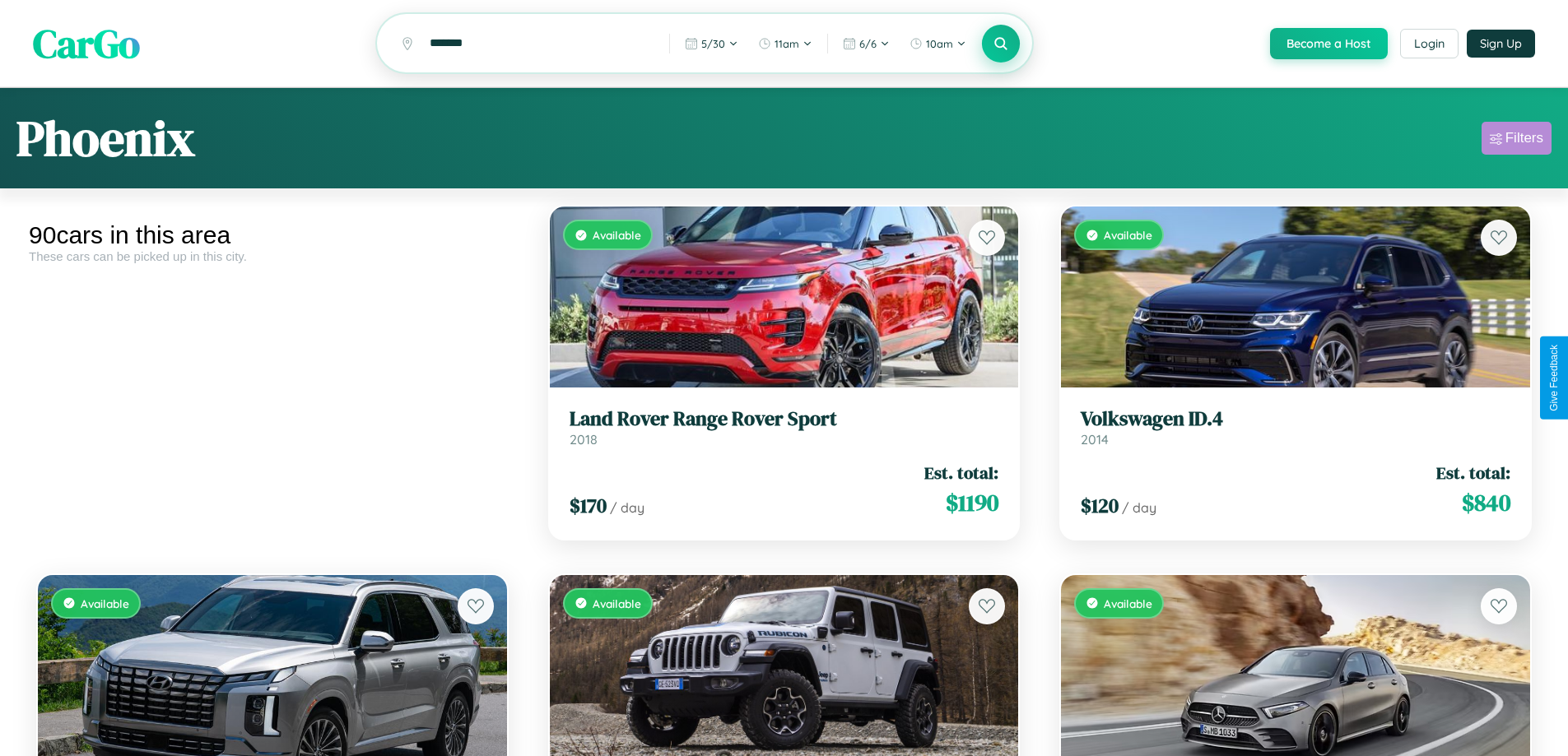
click at [1516, 140] on div "Filters" at bounding box center [1524, 138] width 37 height 17
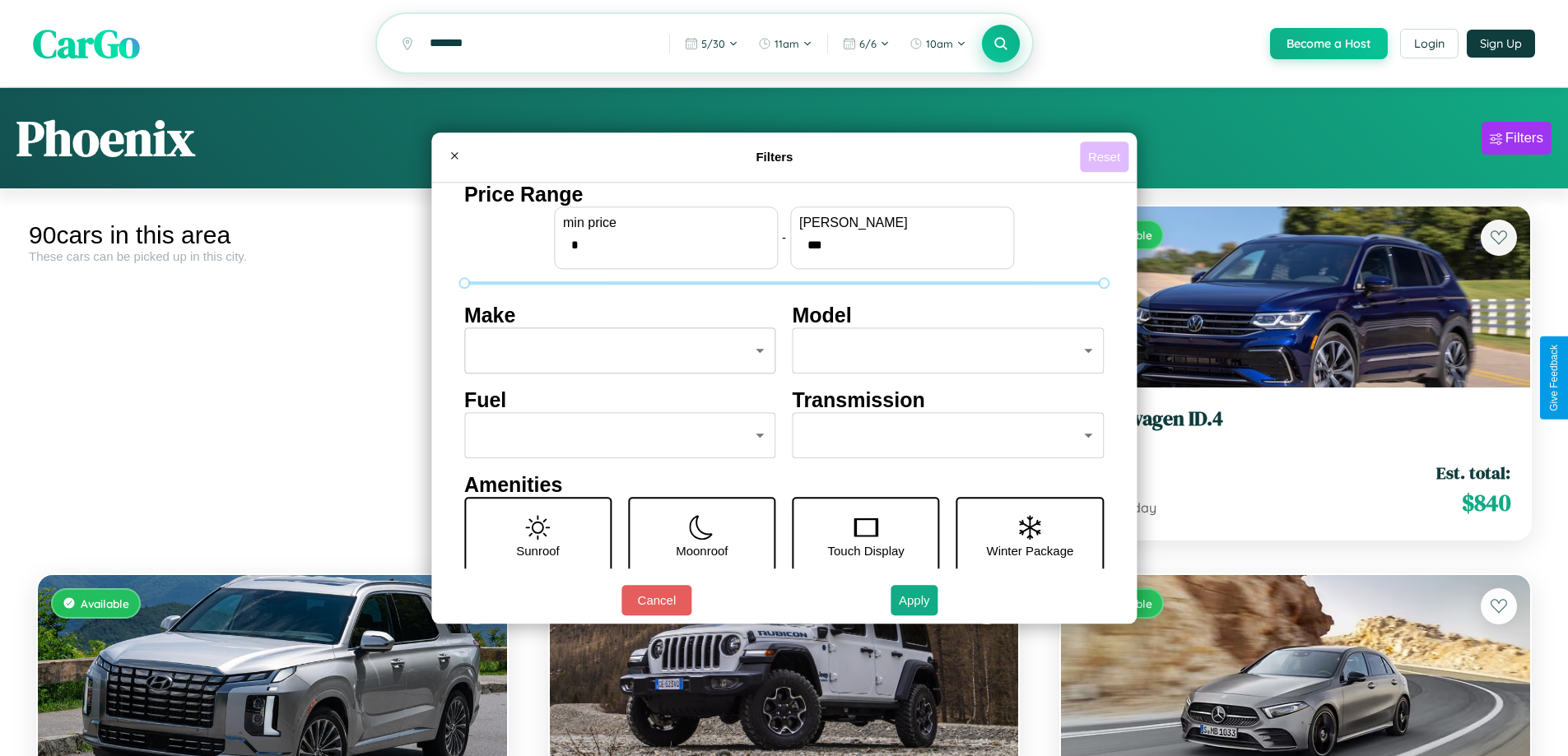
click at [1106, 156] on button "Reset" at bounding box center [1104, 156] width 49 height 31
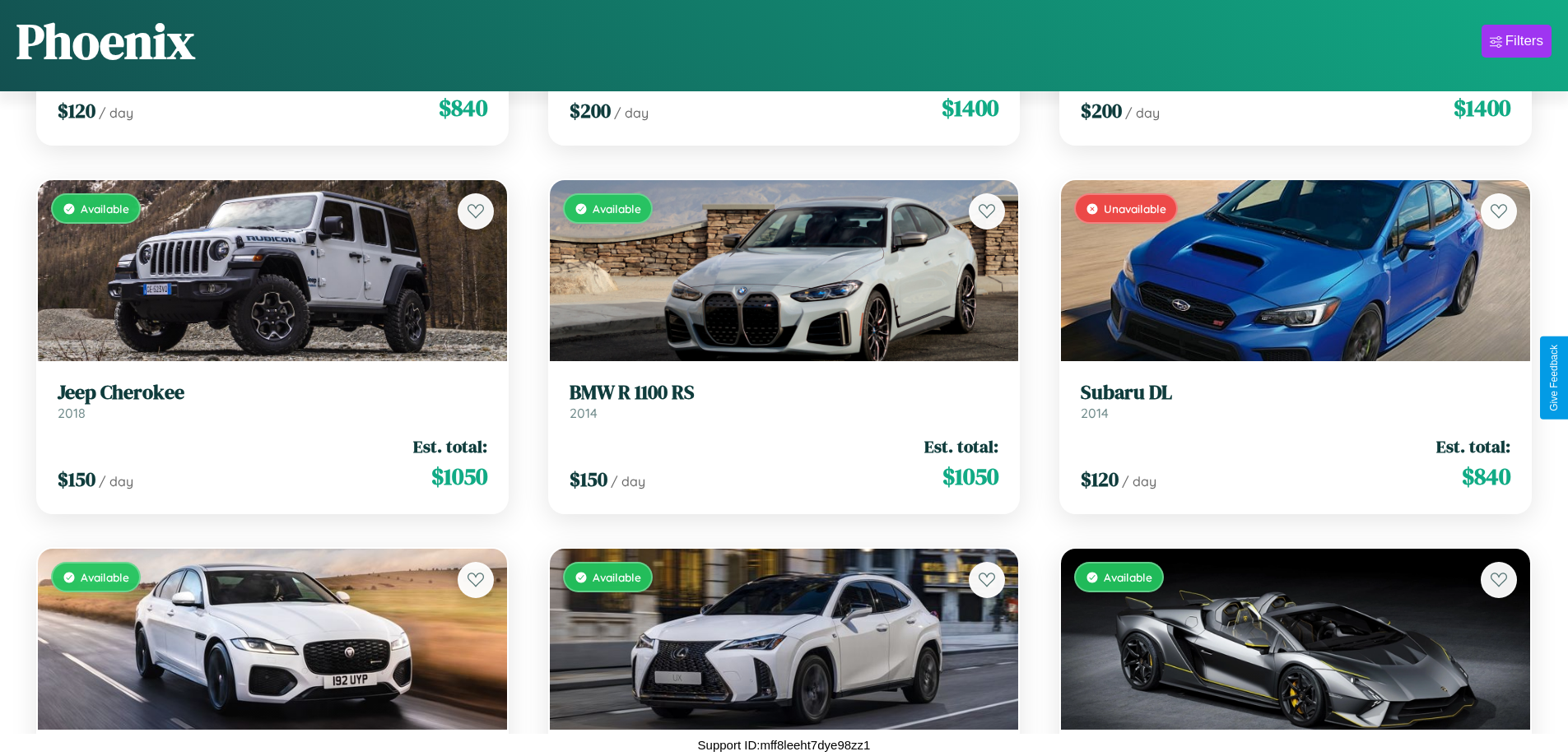
scroll to position [9075, 0]
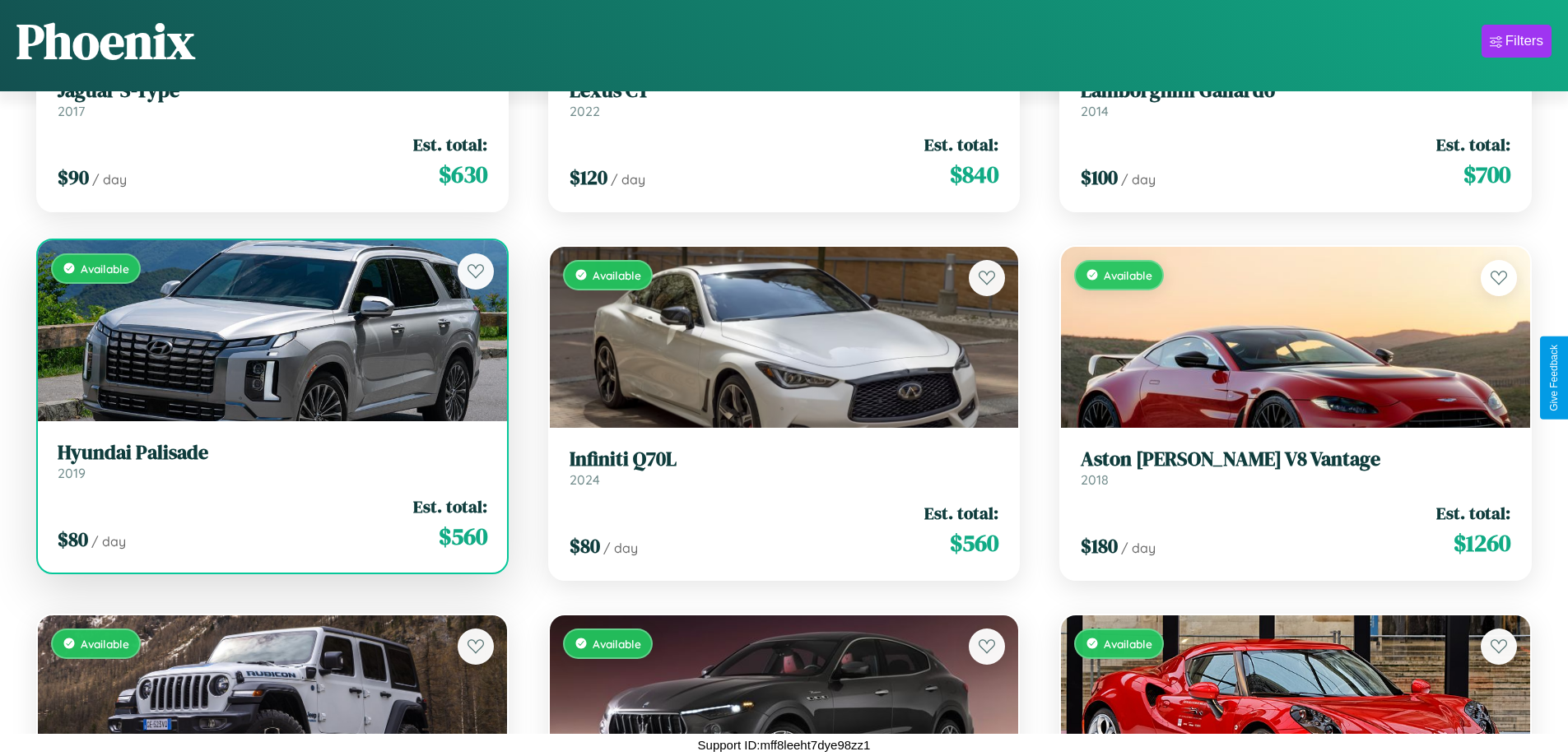
click at [270, 460] on h3 "Hyundai Palisade" at bounding box center [272, 453] width 430 height 24
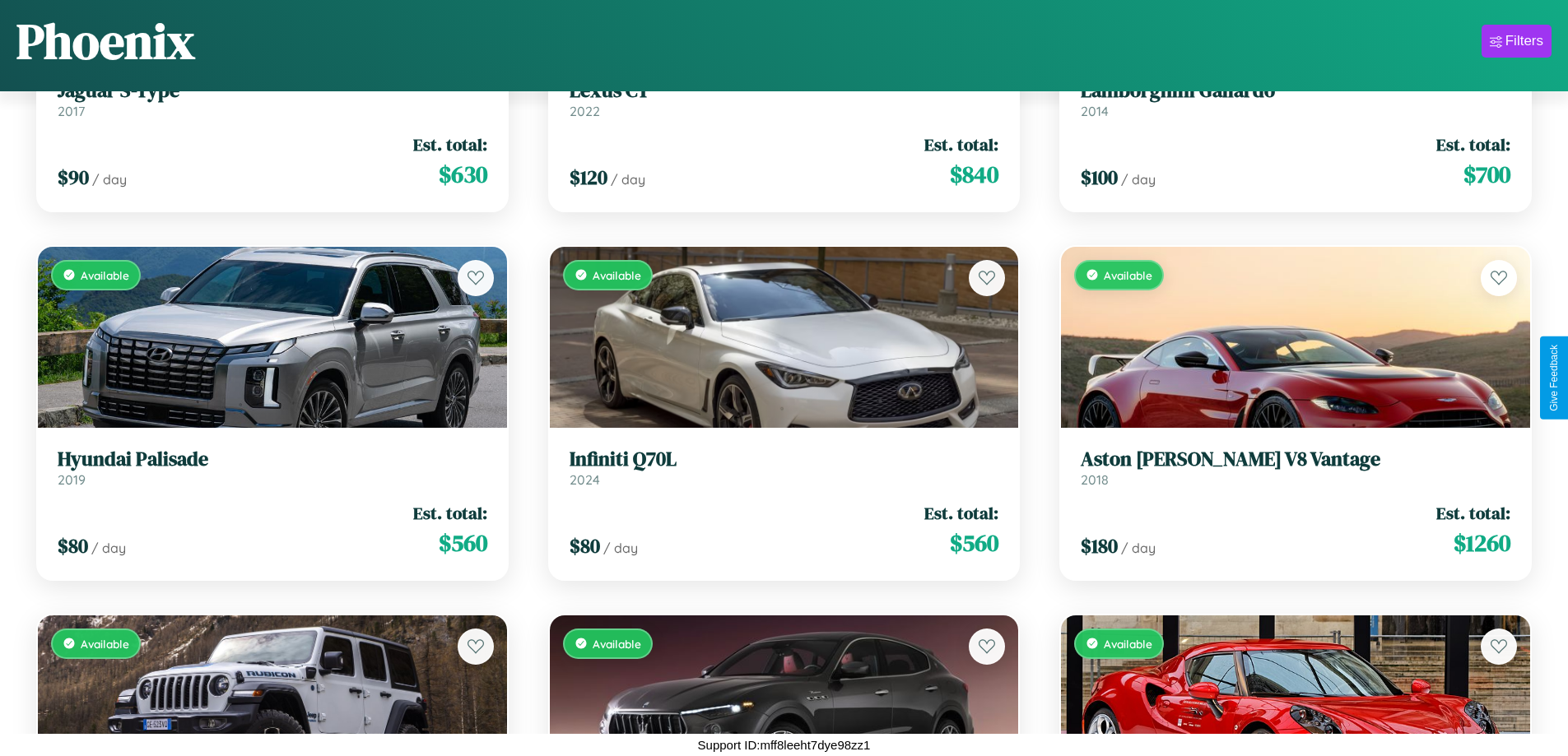
scroll to position [3916, 0]
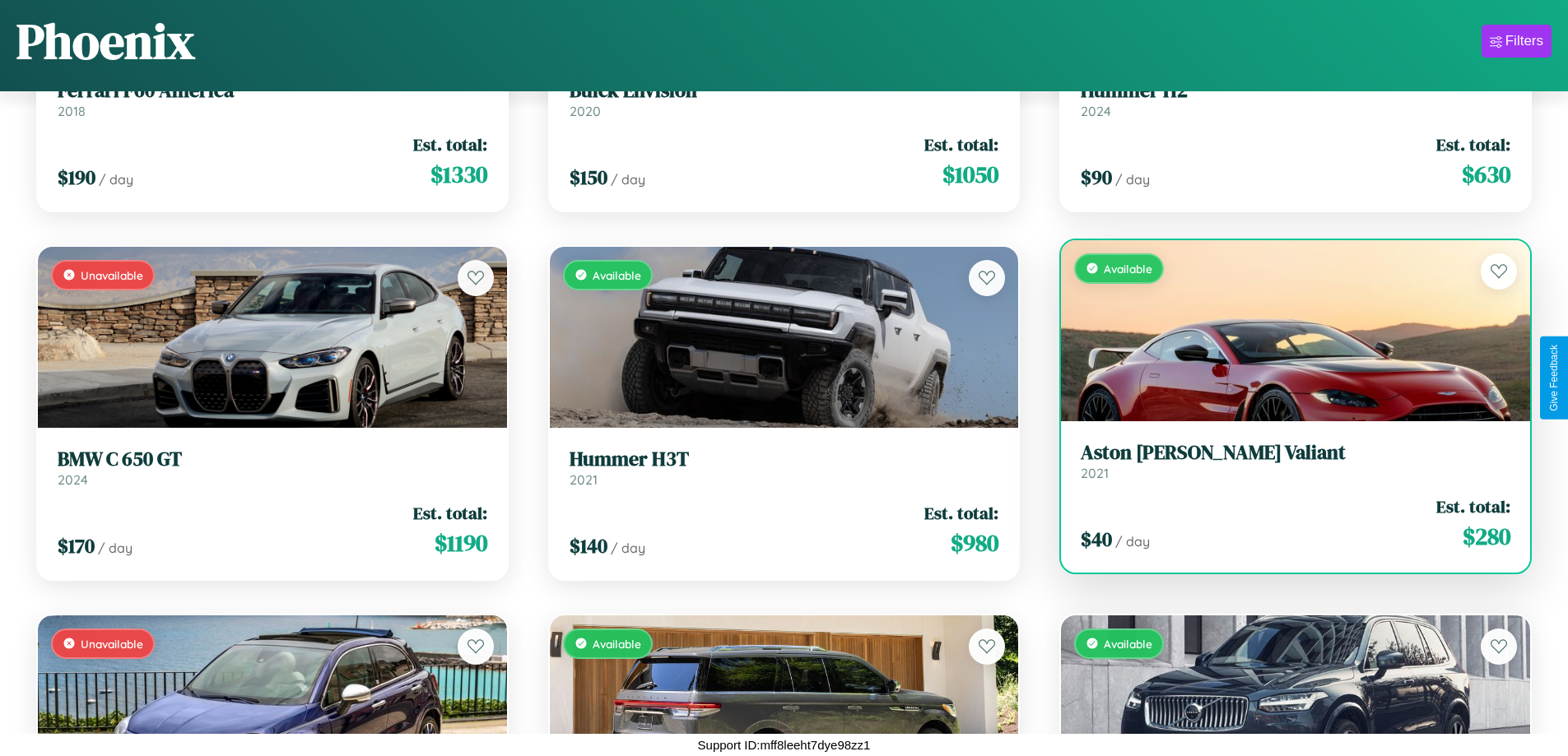
click at [1285, 337] on div "Available" at bounding box center [1295, 331] width 469 height 181
click at [1285, 330] on div "Available" at bounding box center [1295, 331] width 469 height 181
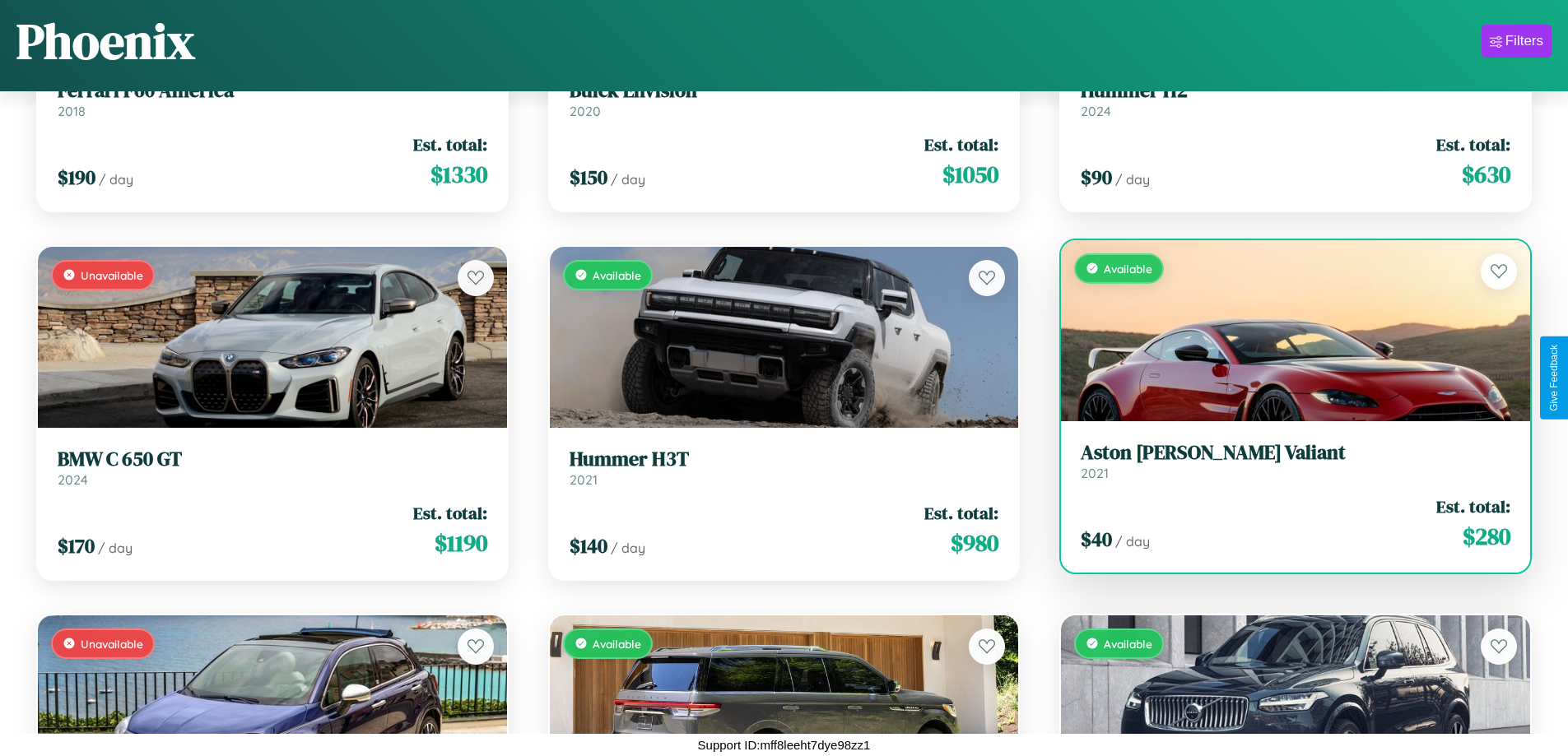
click at [1285, 330] on div "Available" at bounding box center [1295, 331] width 469 height 181
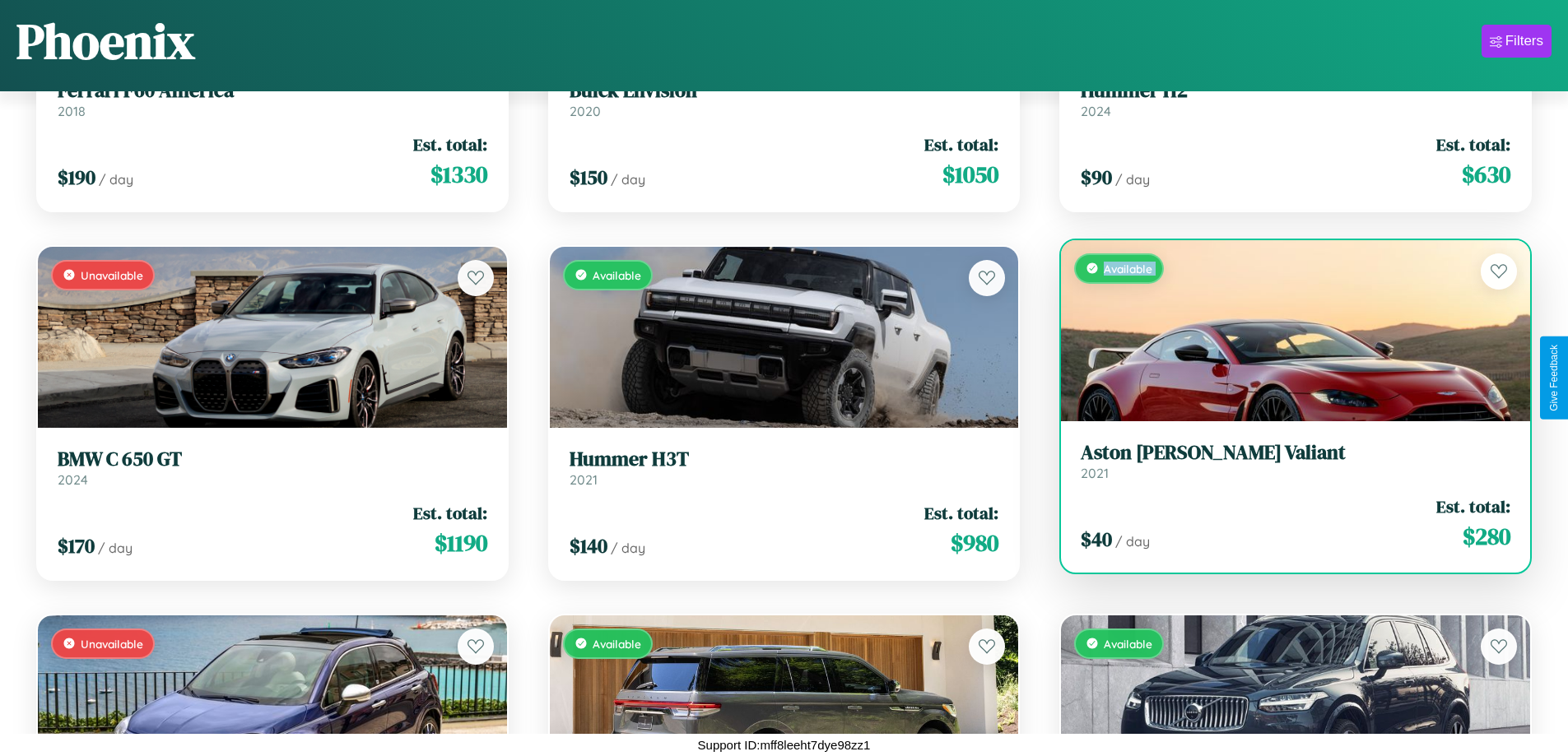
click at [1285, 330] on div "Available" at bounding box center [1295, 331] width 469 height 181
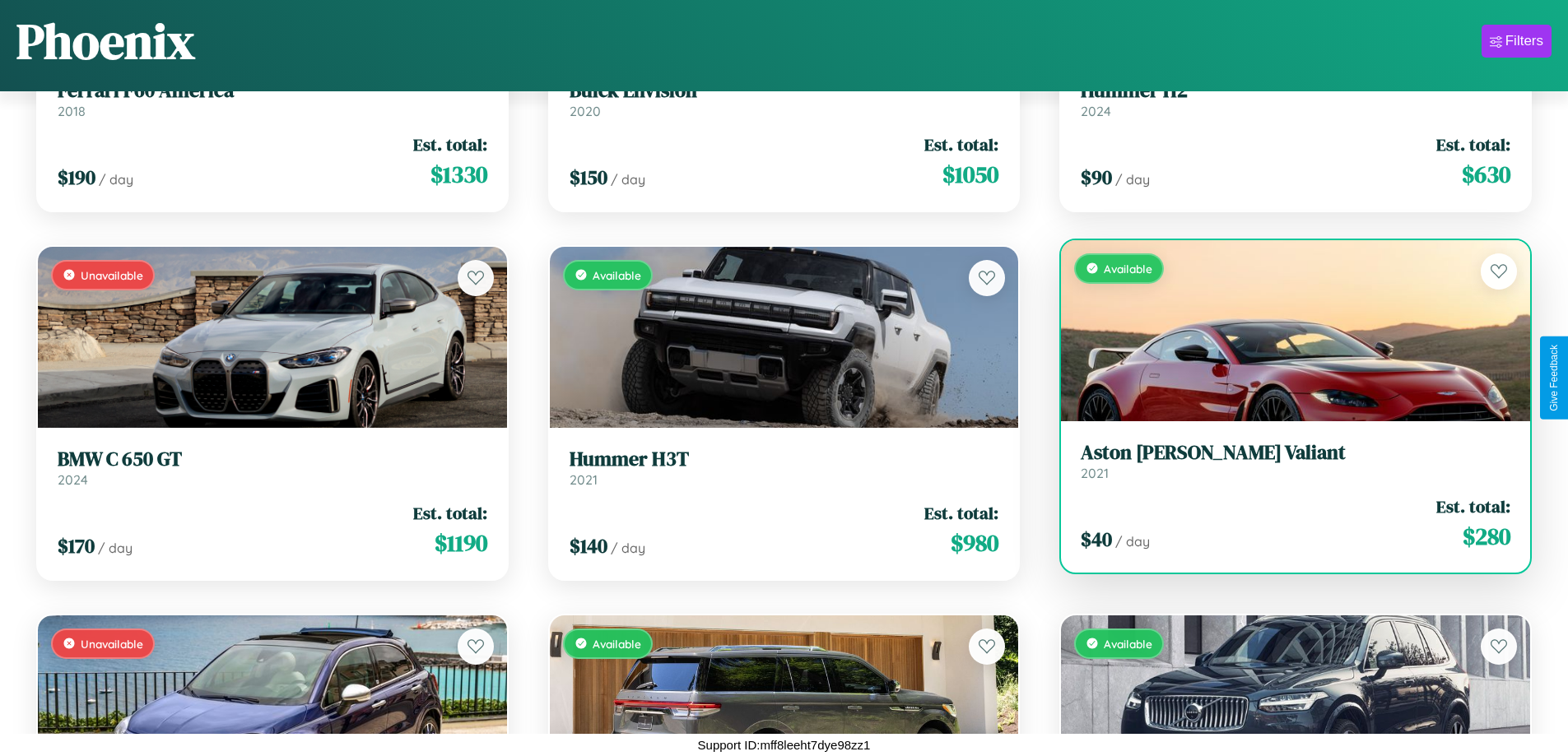
click at [1285, 330] on div "Available" at bounding box center [1295, 331] width 469 height 181
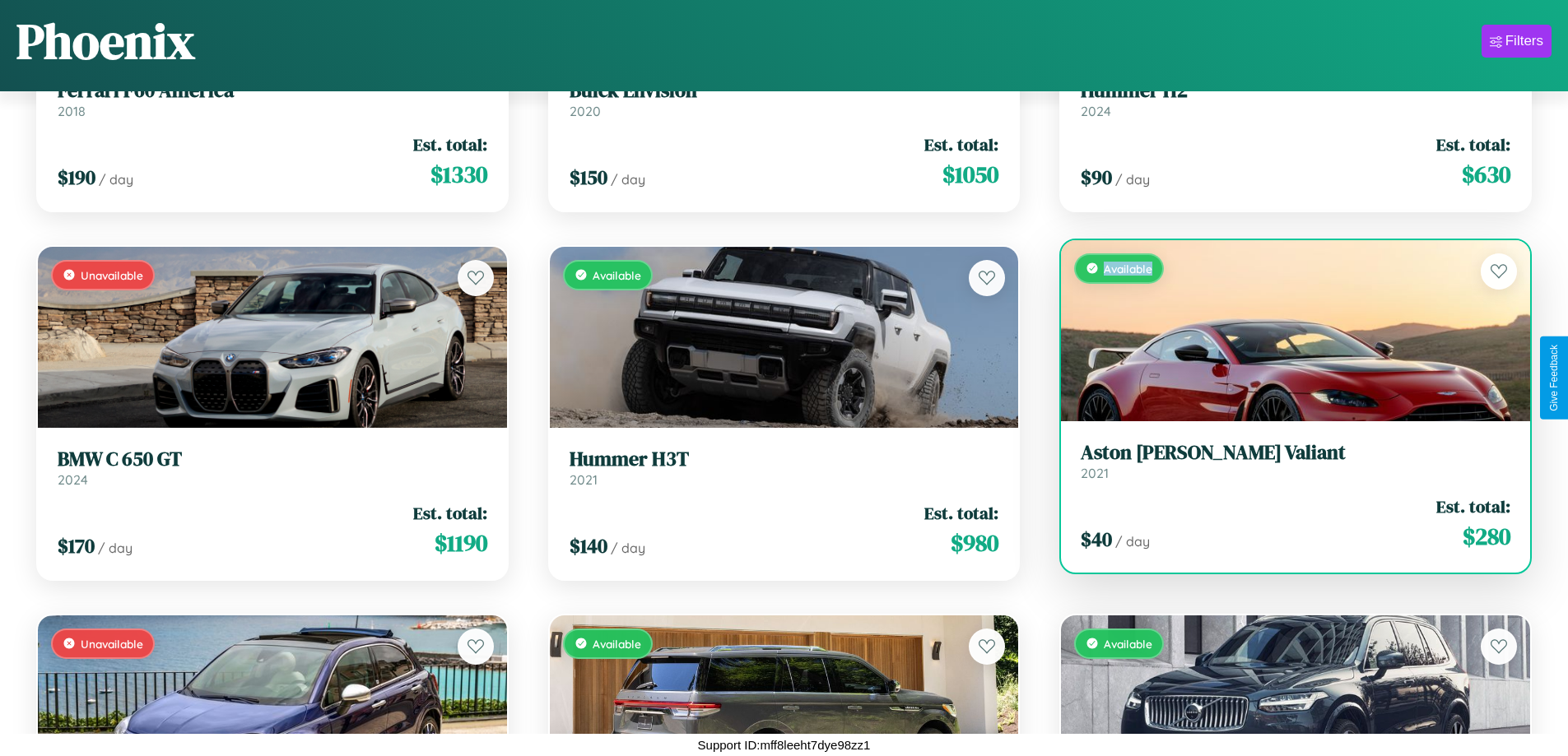
click at [1285, 330] on div "Available" at bounding box center [1295, 331] width 469 height 181
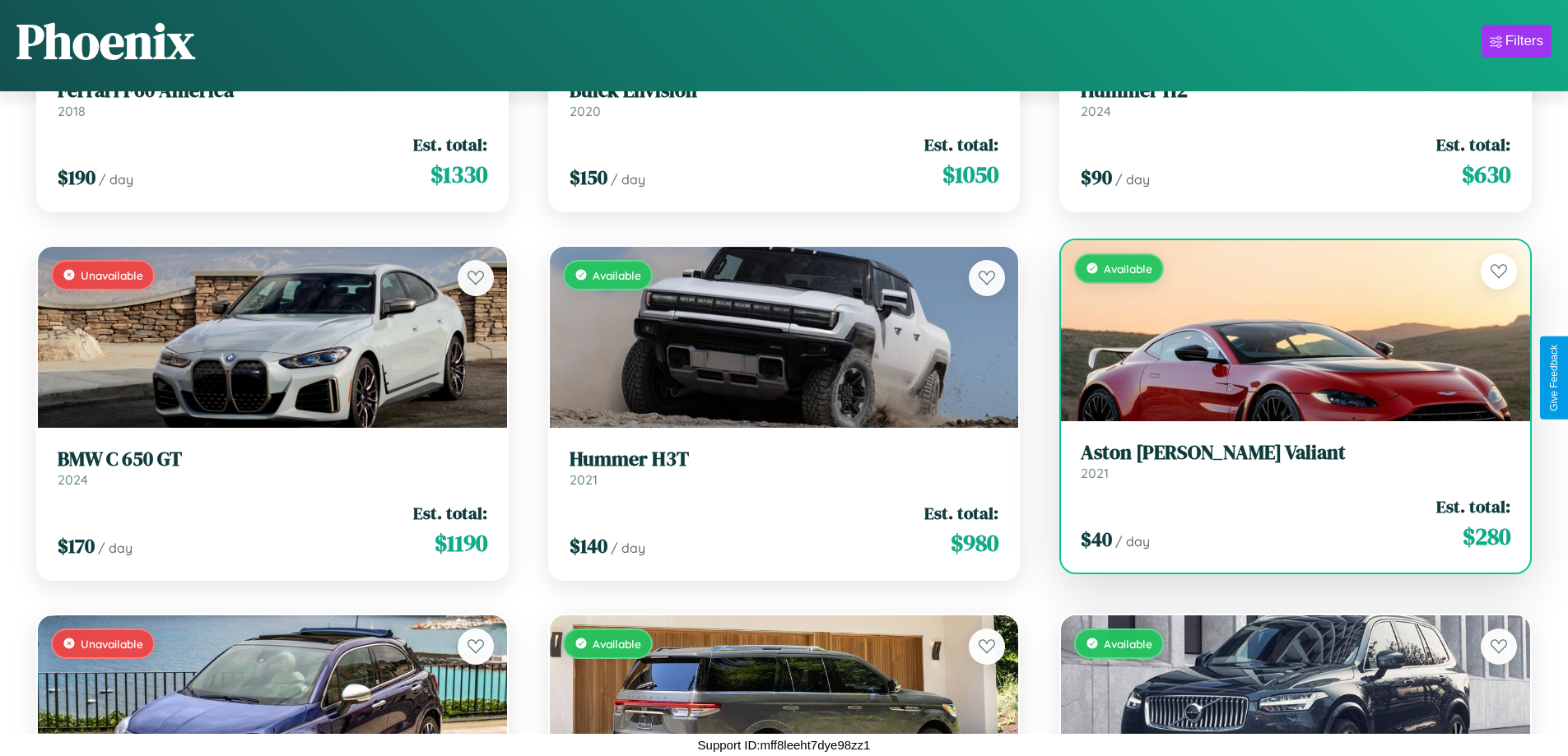
click at [1285, 460] on h3 "Aston Martin Valiant" at bounding box center [1295, 453] width 430 height 24
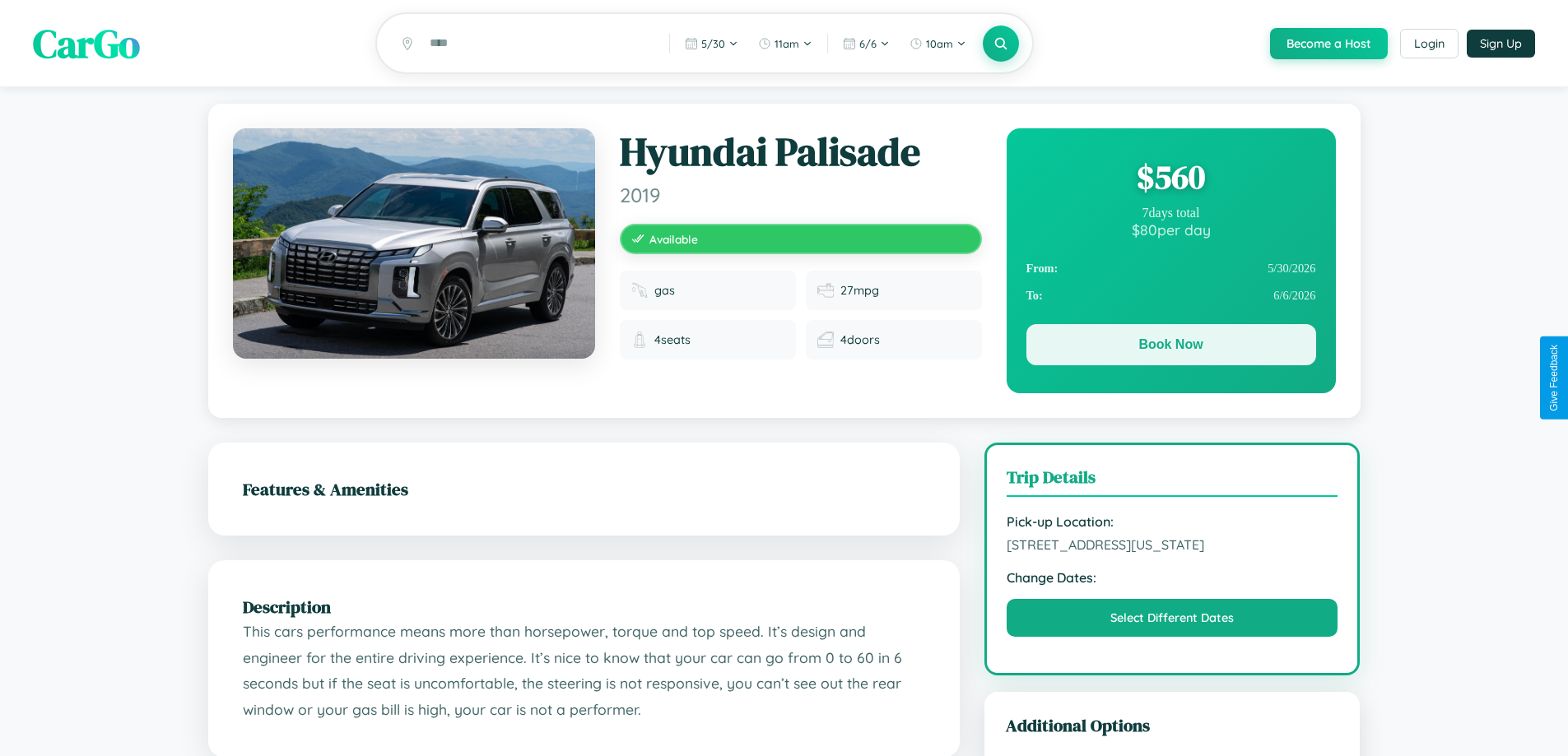
click at [1170, 347] on button "Book Now" at bounding box center [1171, 344] width 290 height 41
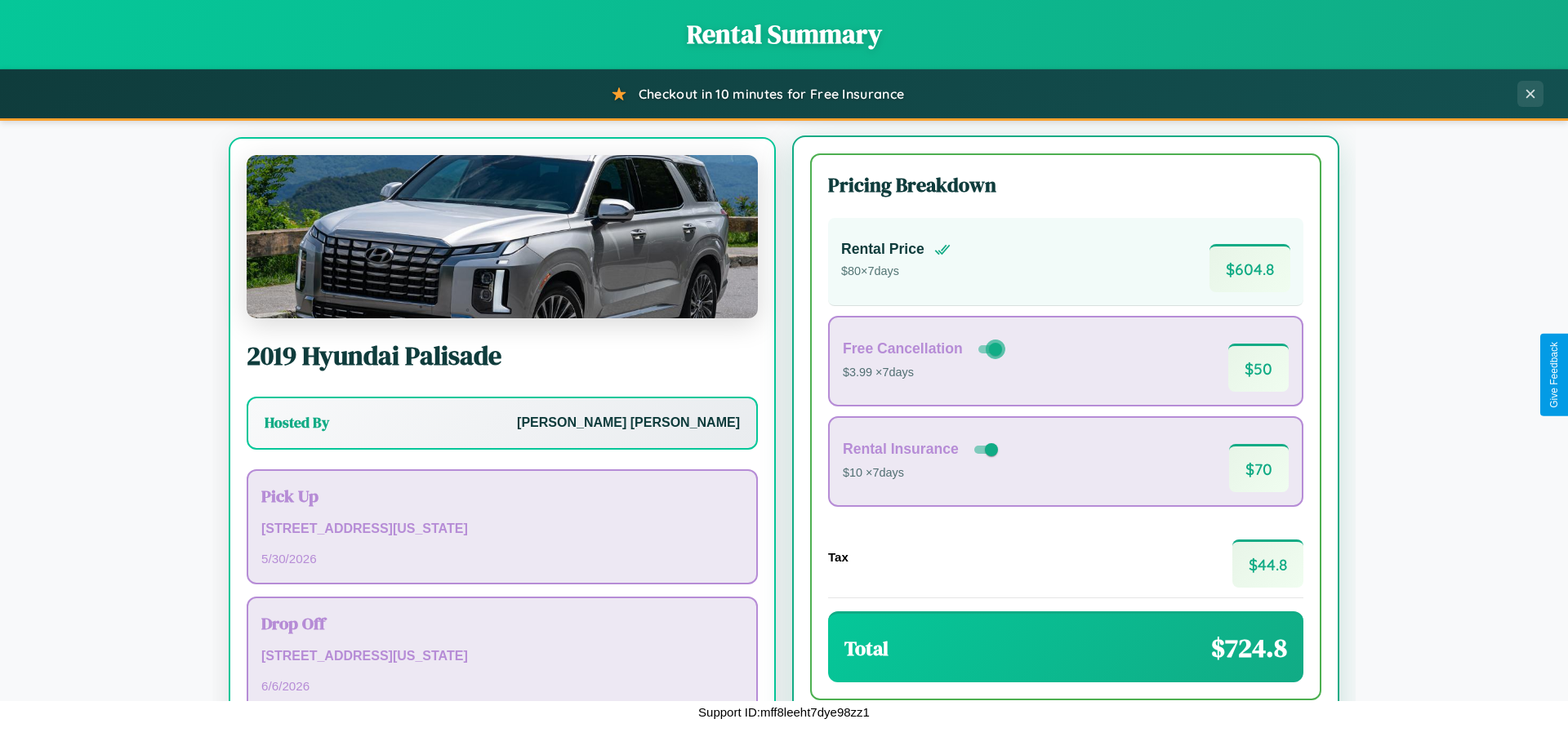
scroll to position [76, 0]
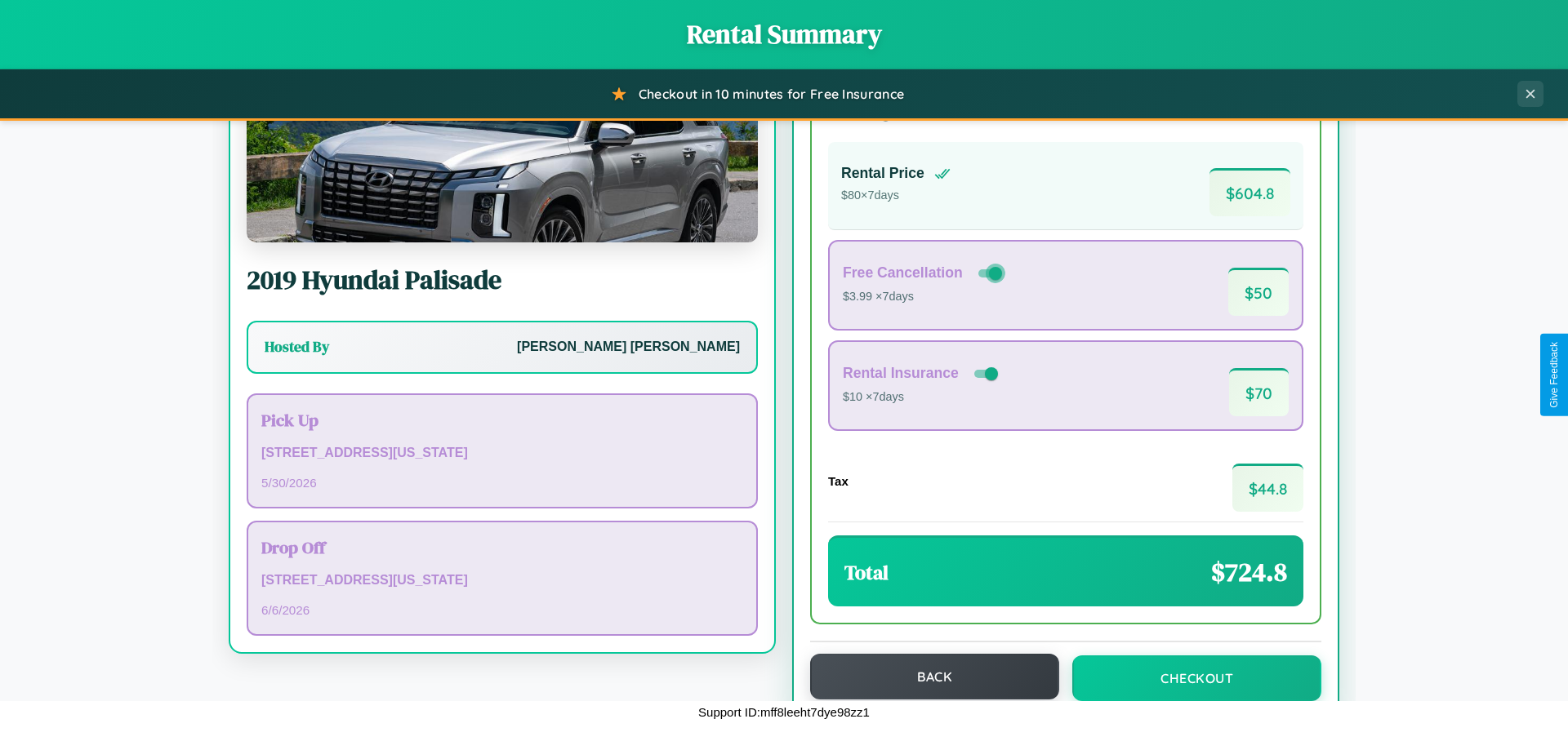
click at [927, 676] on button "Back" at bounding box center [935, 676] width 249 height 46
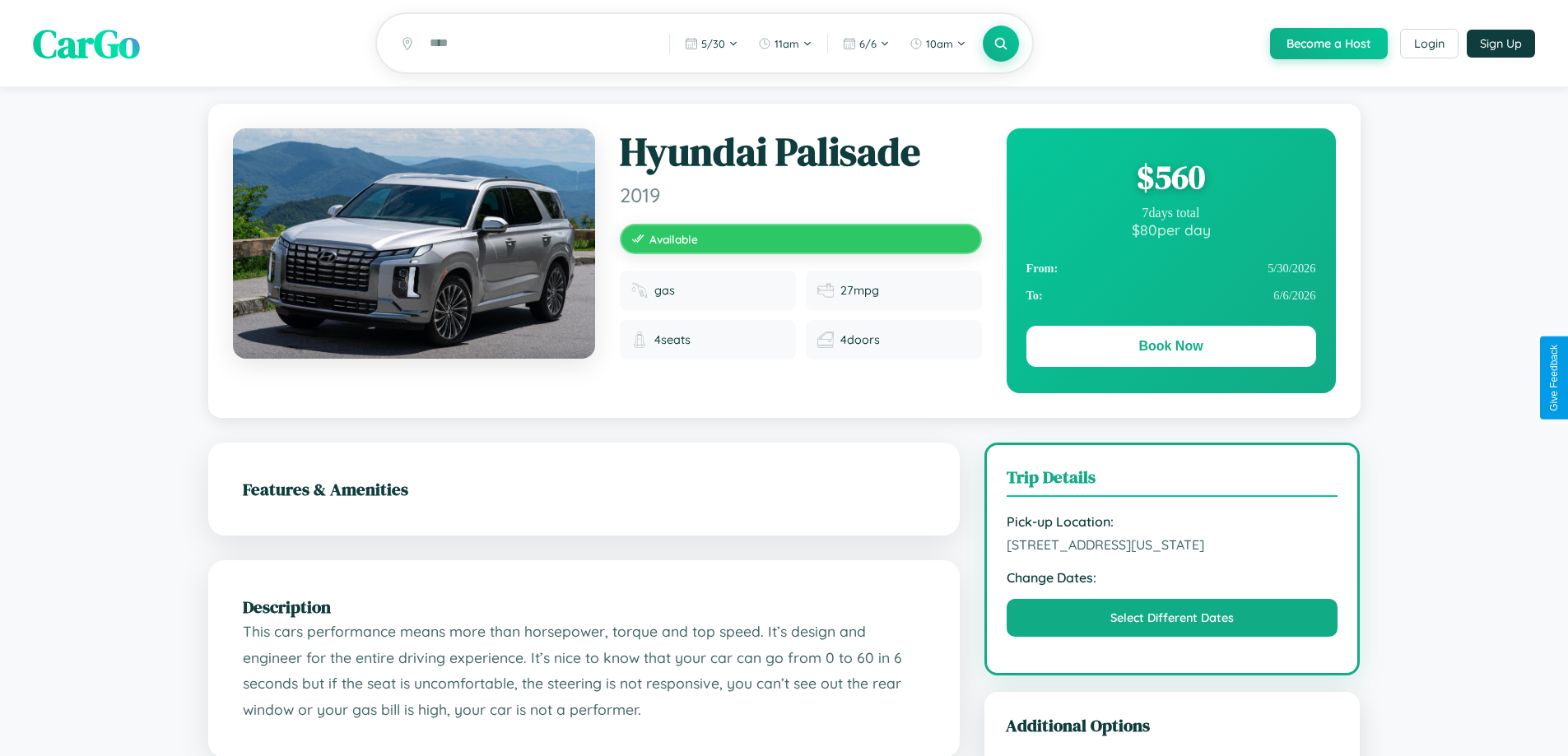
click at [1170, 180] on div "$ 560" at bounding box center [1171, 176] width 290 height 44
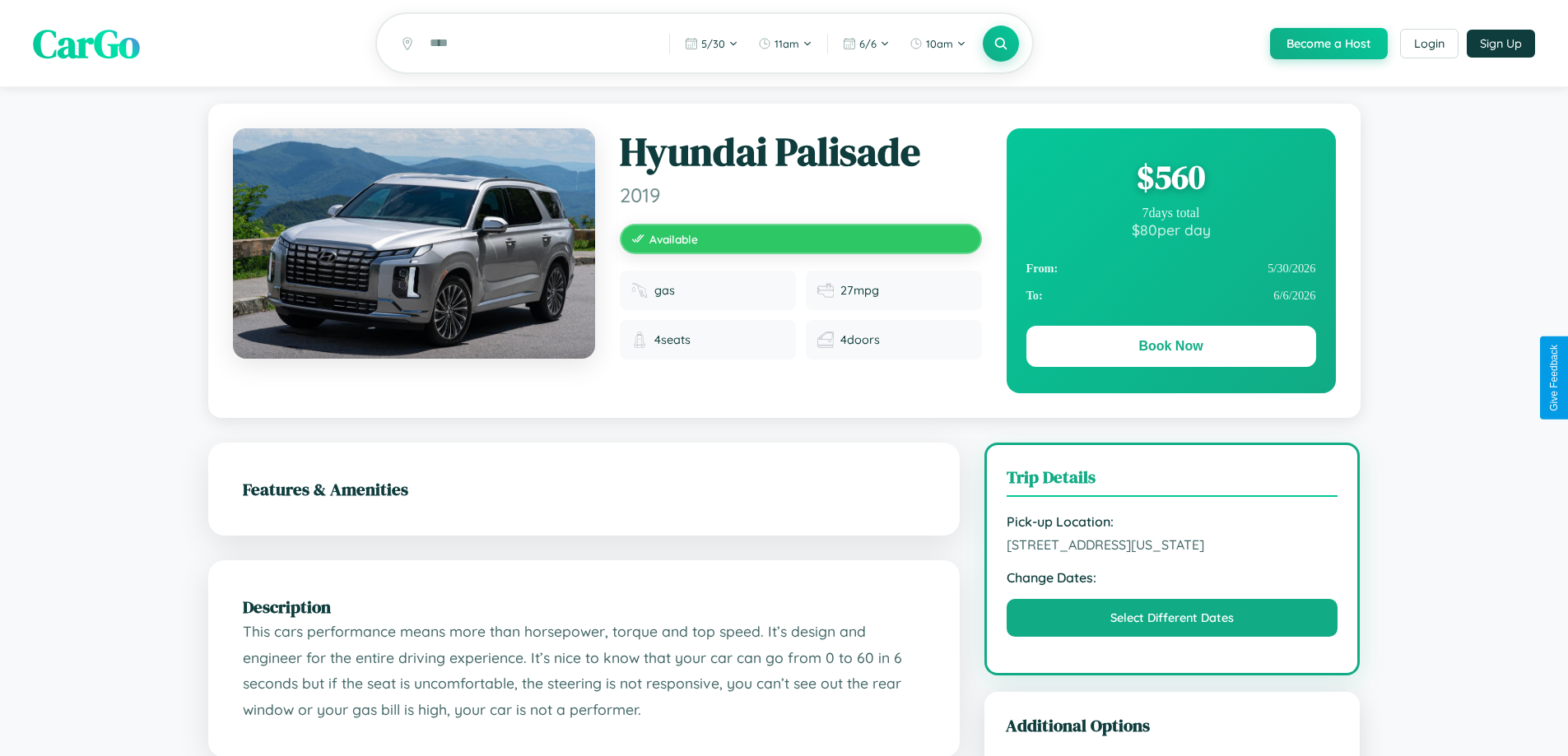
click at [1170, 180] on div "$ 560" at bounding box center [1171, 176] width 290 height 44
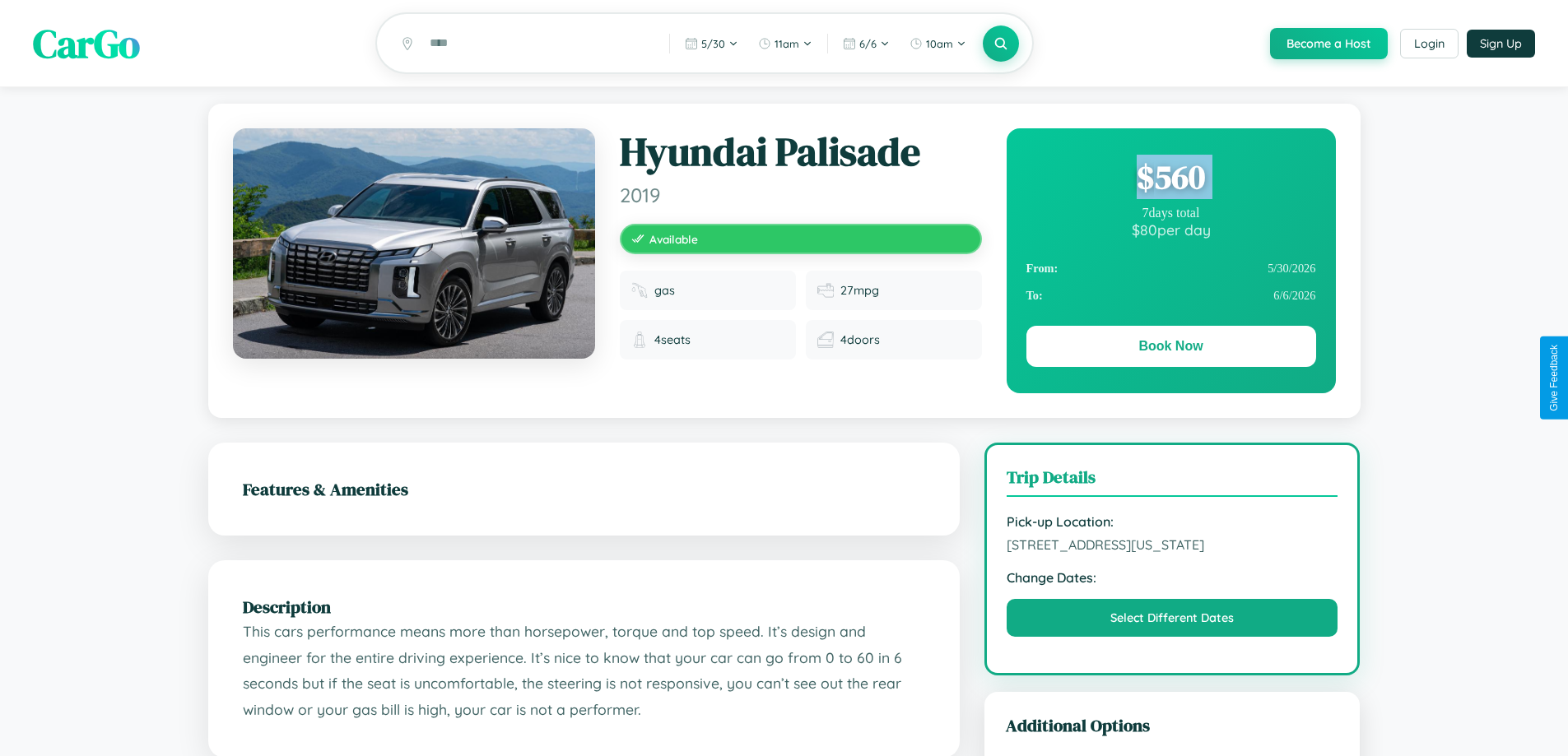
click at [1170, 180] on div "$ 560" at bounding box center [1171, 176] width 290 height 44
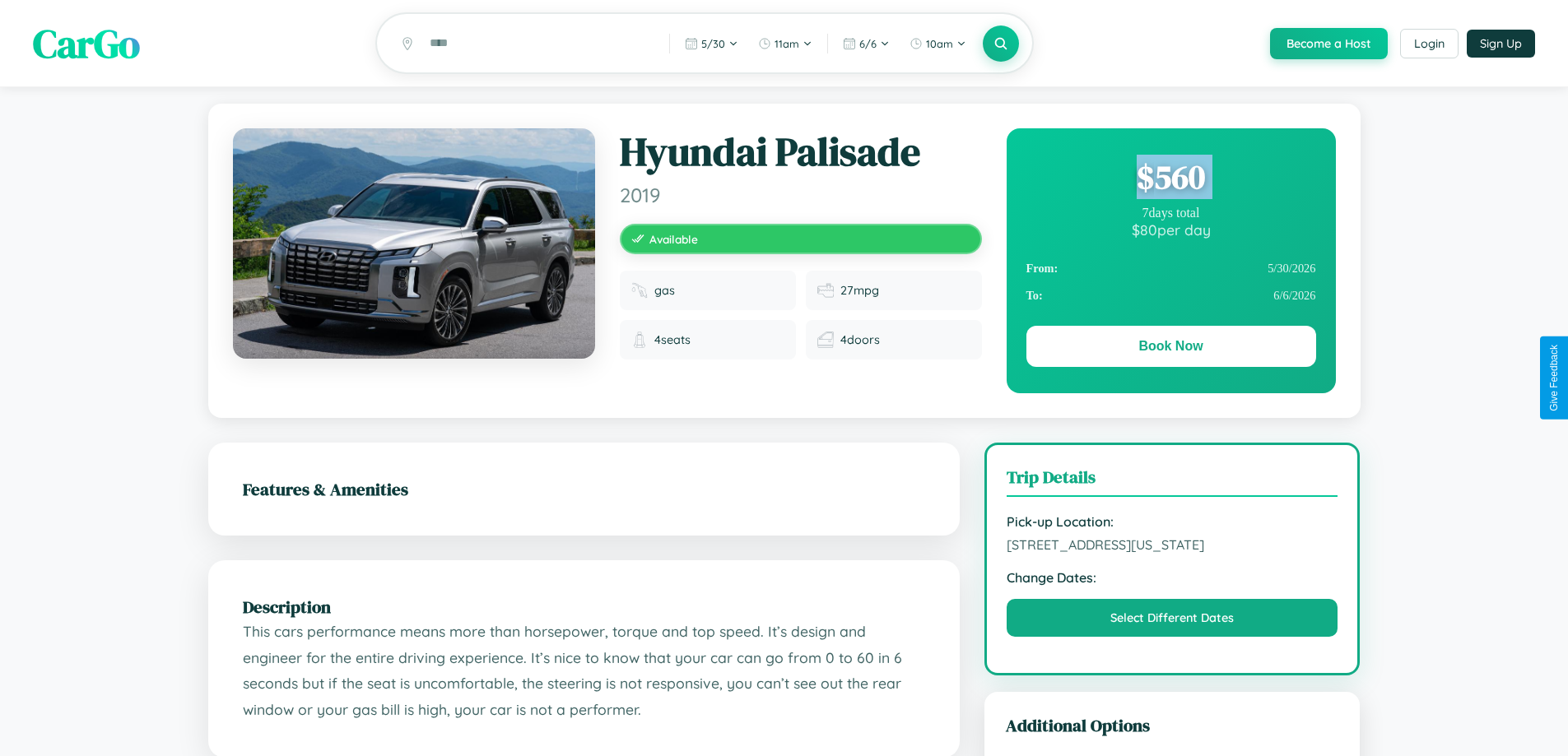
click at [1170, 180] on div "$ 560" at bounding box center [1171, 176] width 290 height 44
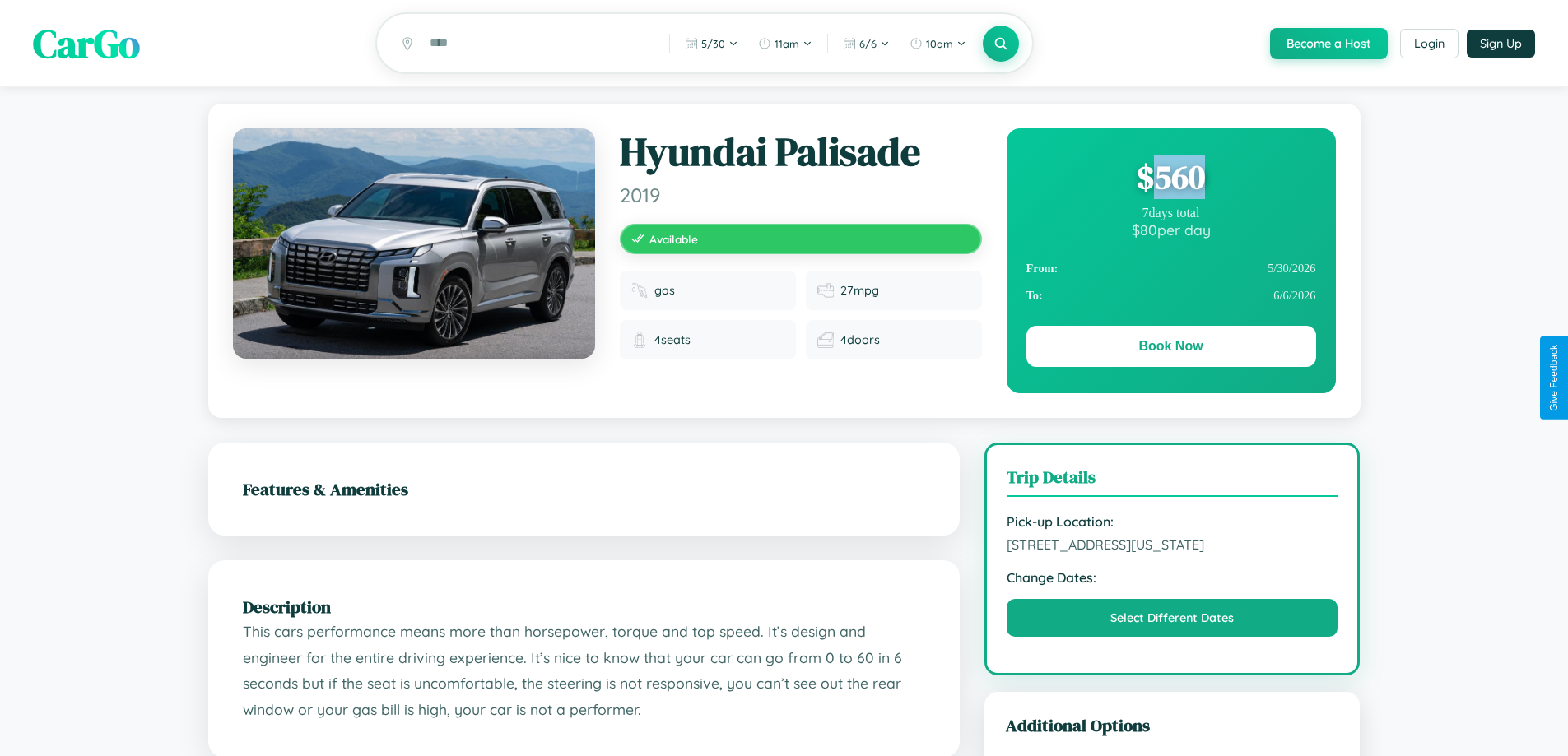
click at [1170, 180] on div "$ 560" at bounding box center [1171, 176] width 290 height 44
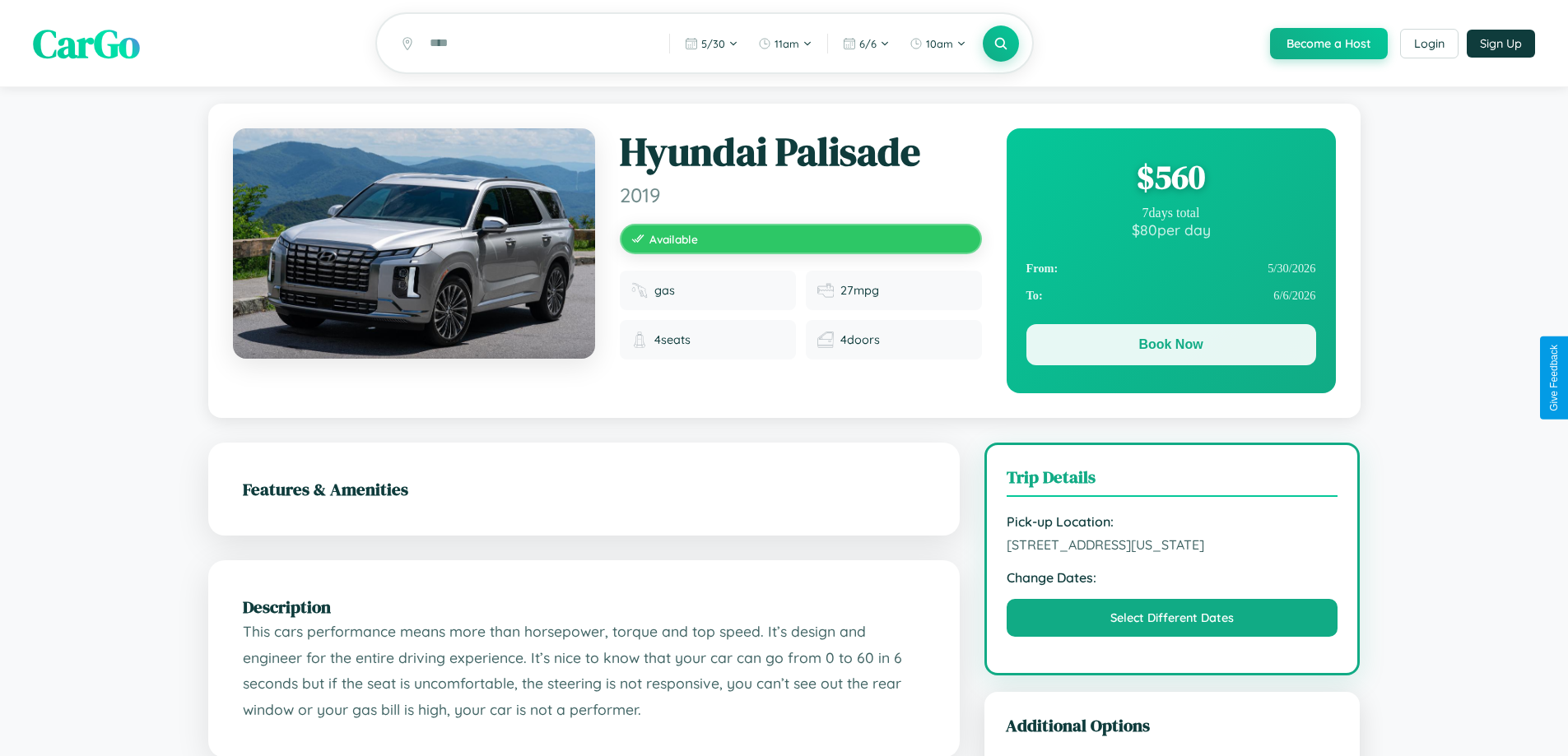
click at [1170, 347] on button "Book Now" at bounding box center [1171, 344] width 290 height 41
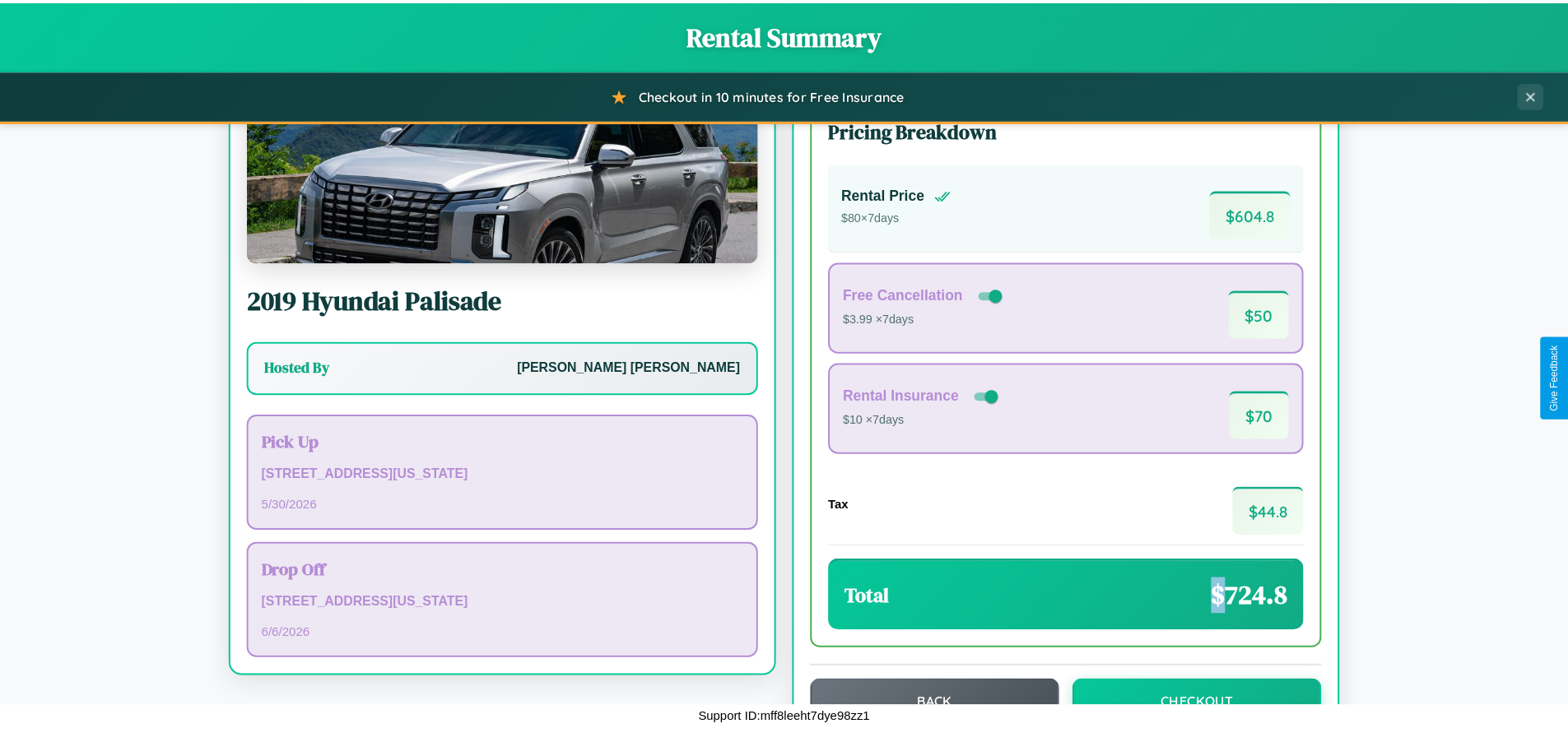
scroll to position [112, 0]
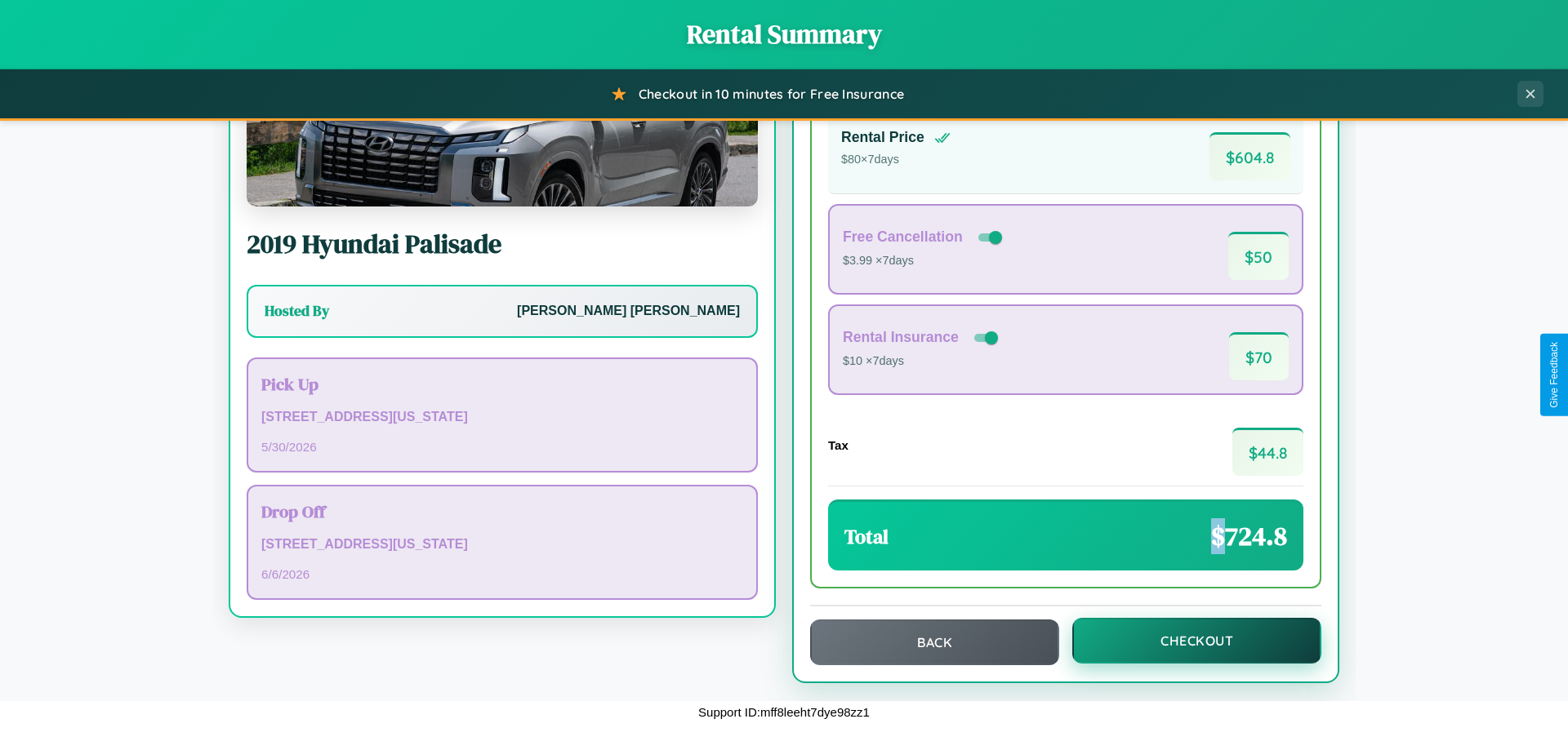
click at [1186, 641] on button "Checkout" at bounding box center [1197, 640] width 249 height 46
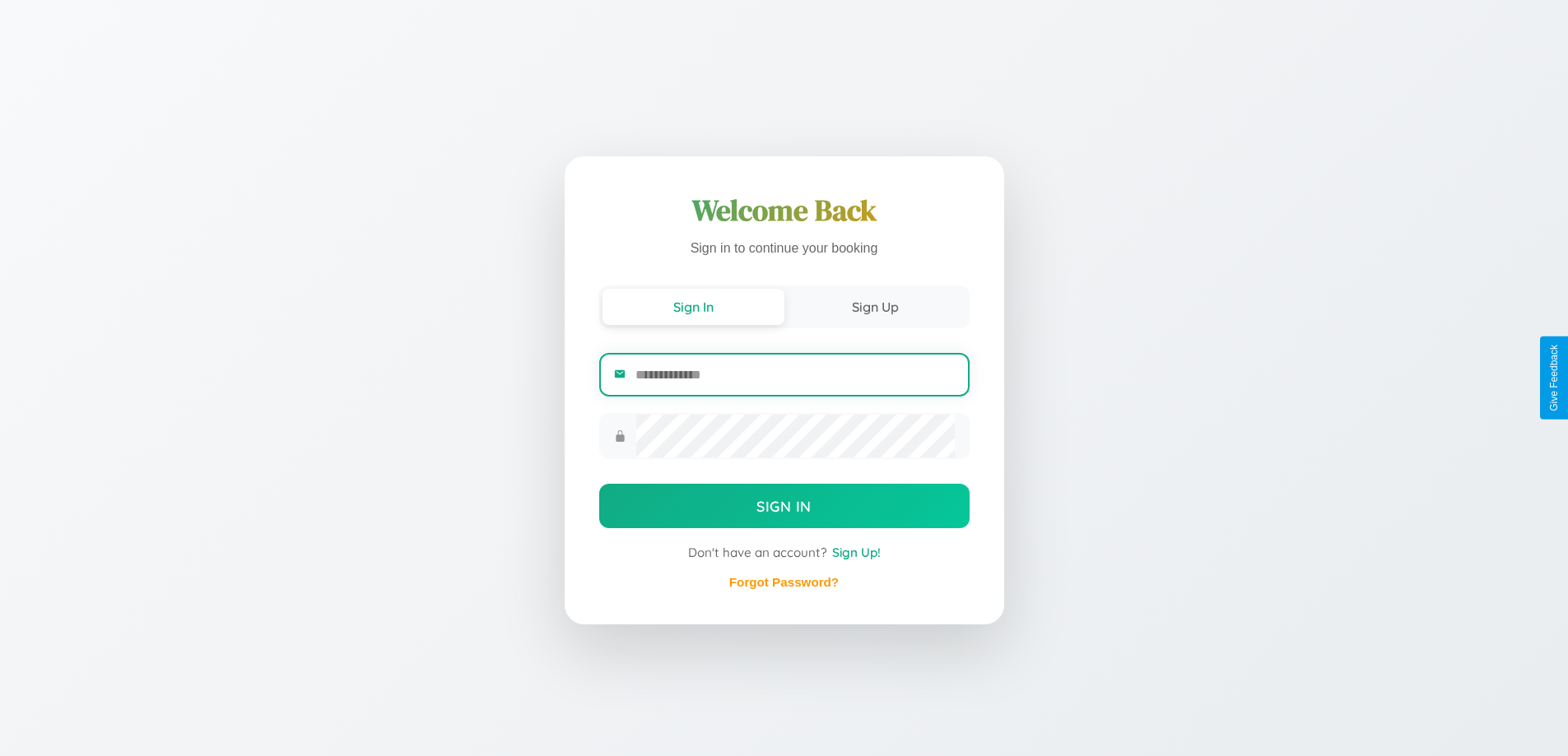
click at [794, 375] on input "email" at bounding box center [794, 375] width 318 height 40
type input "**********"
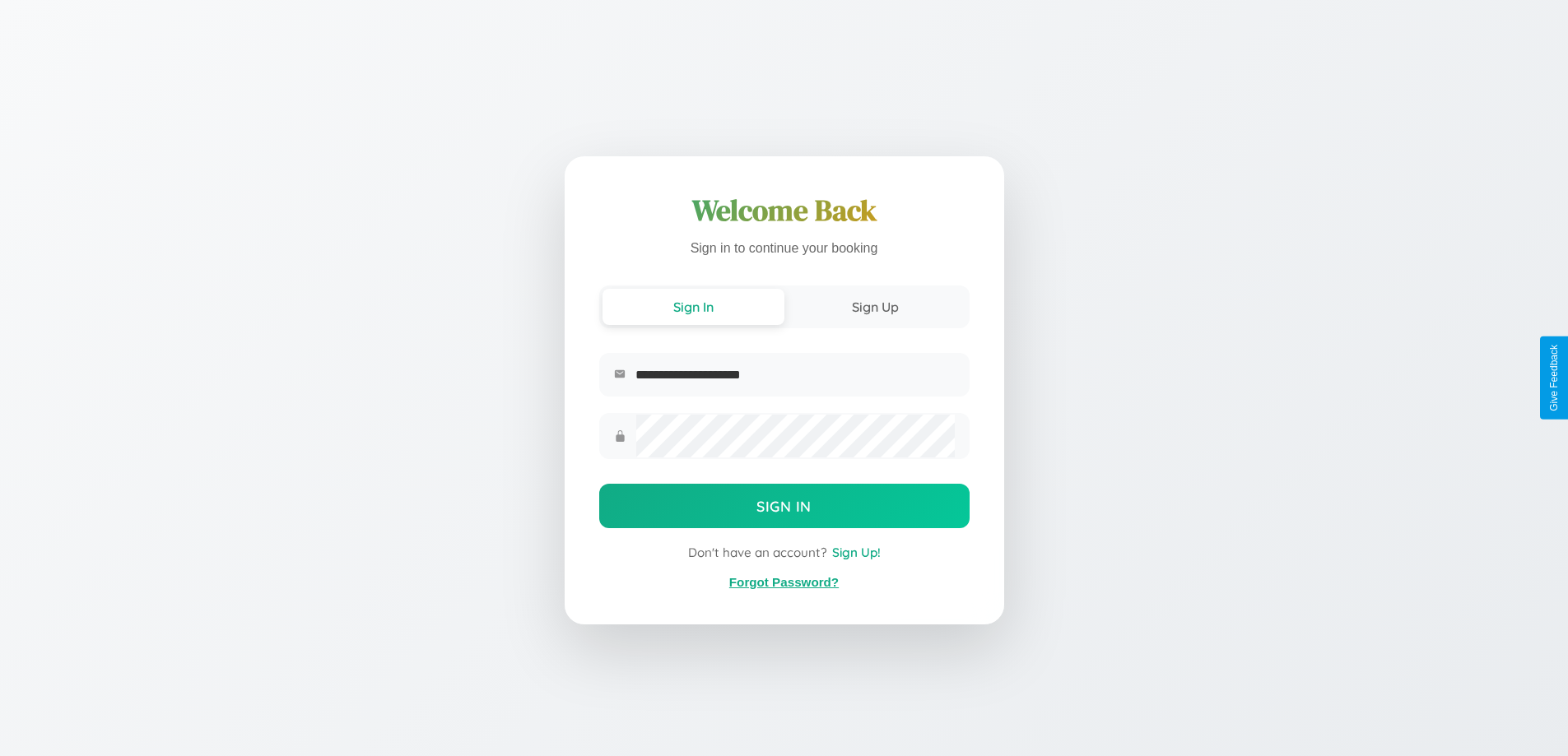
click at [783, 582] on link "Forgot Password?" at bounding box center [784, 582] width 110 height 14
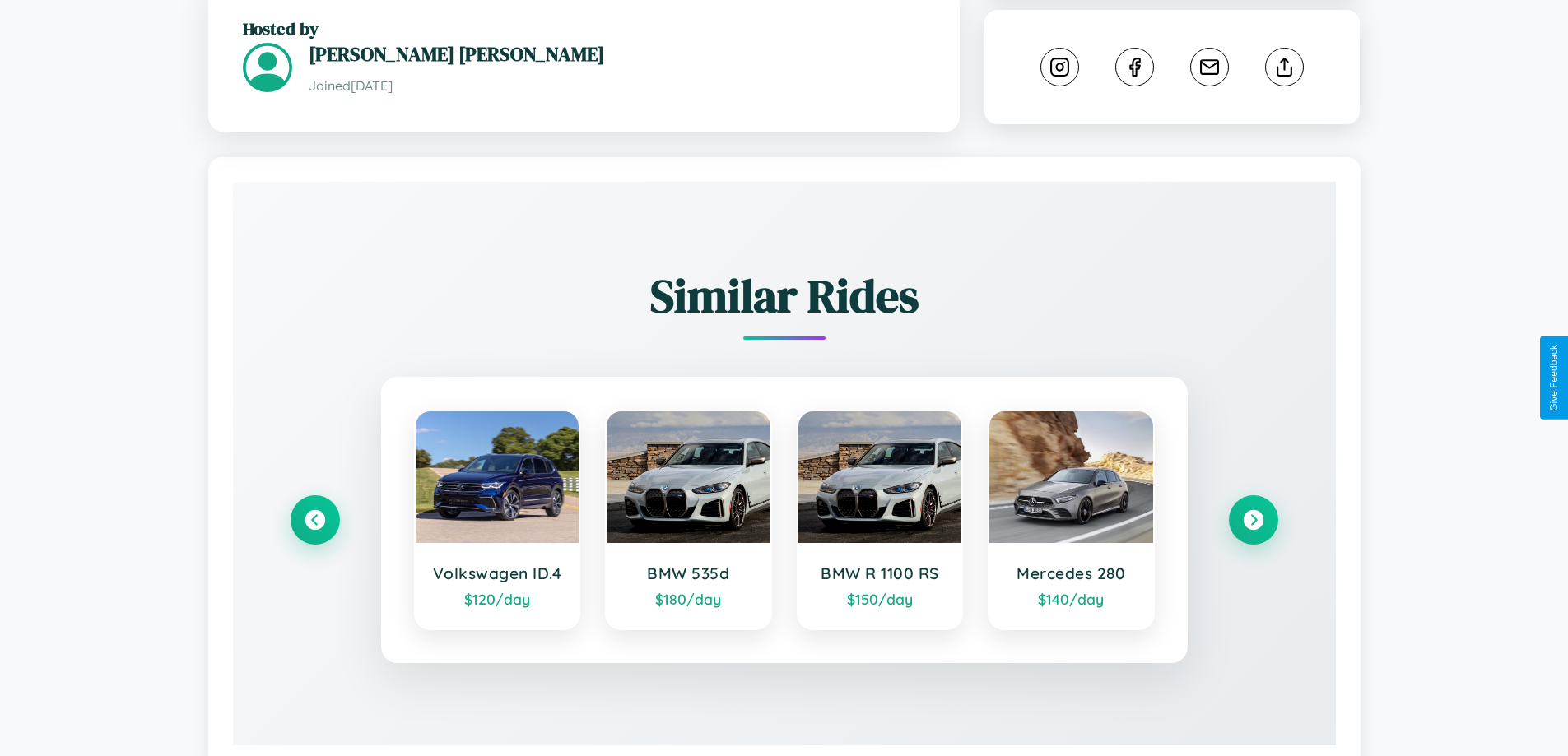
scroll to position [913, 0]
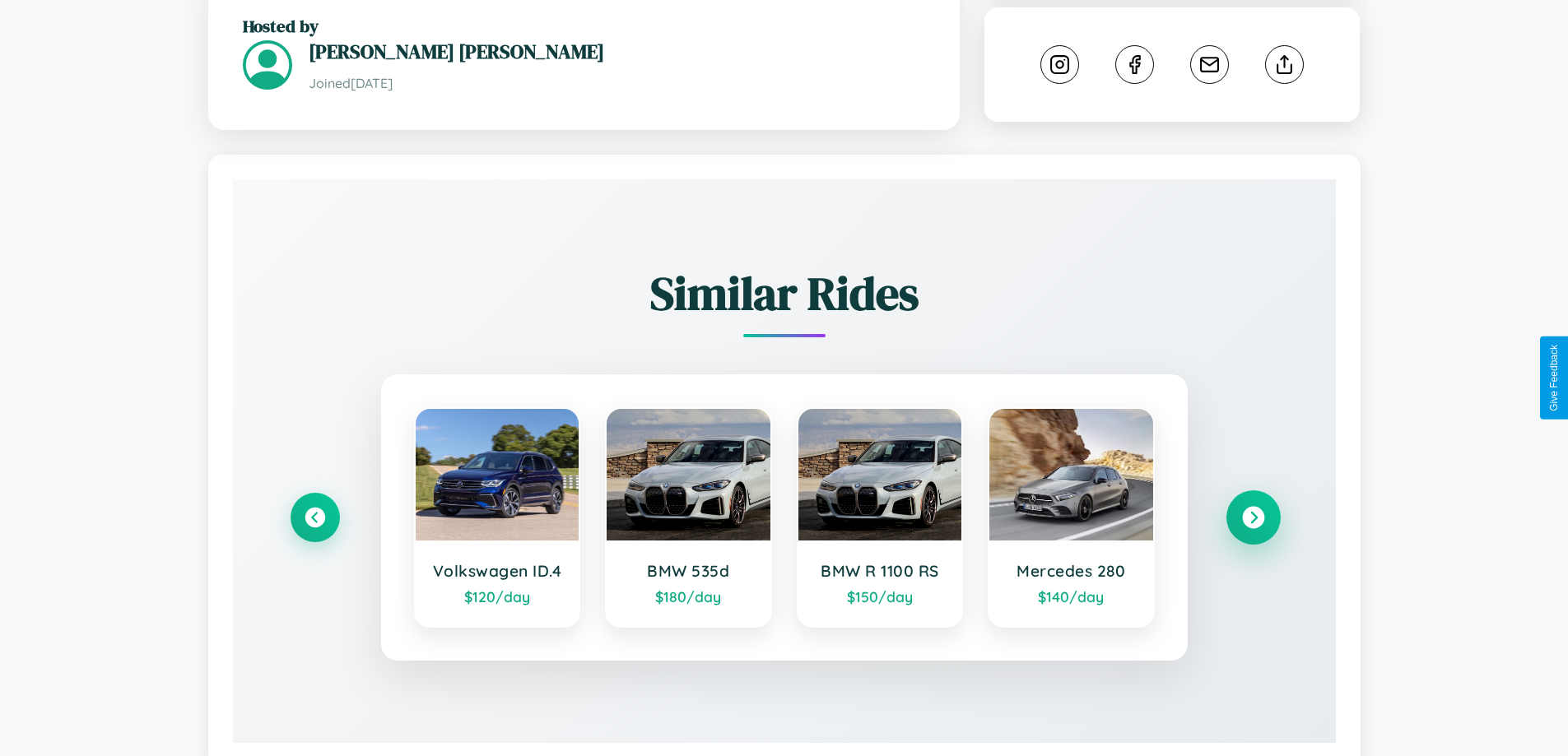
click at [1252, 507] on icon at bounding box center [1252, 517] width 22 height 22
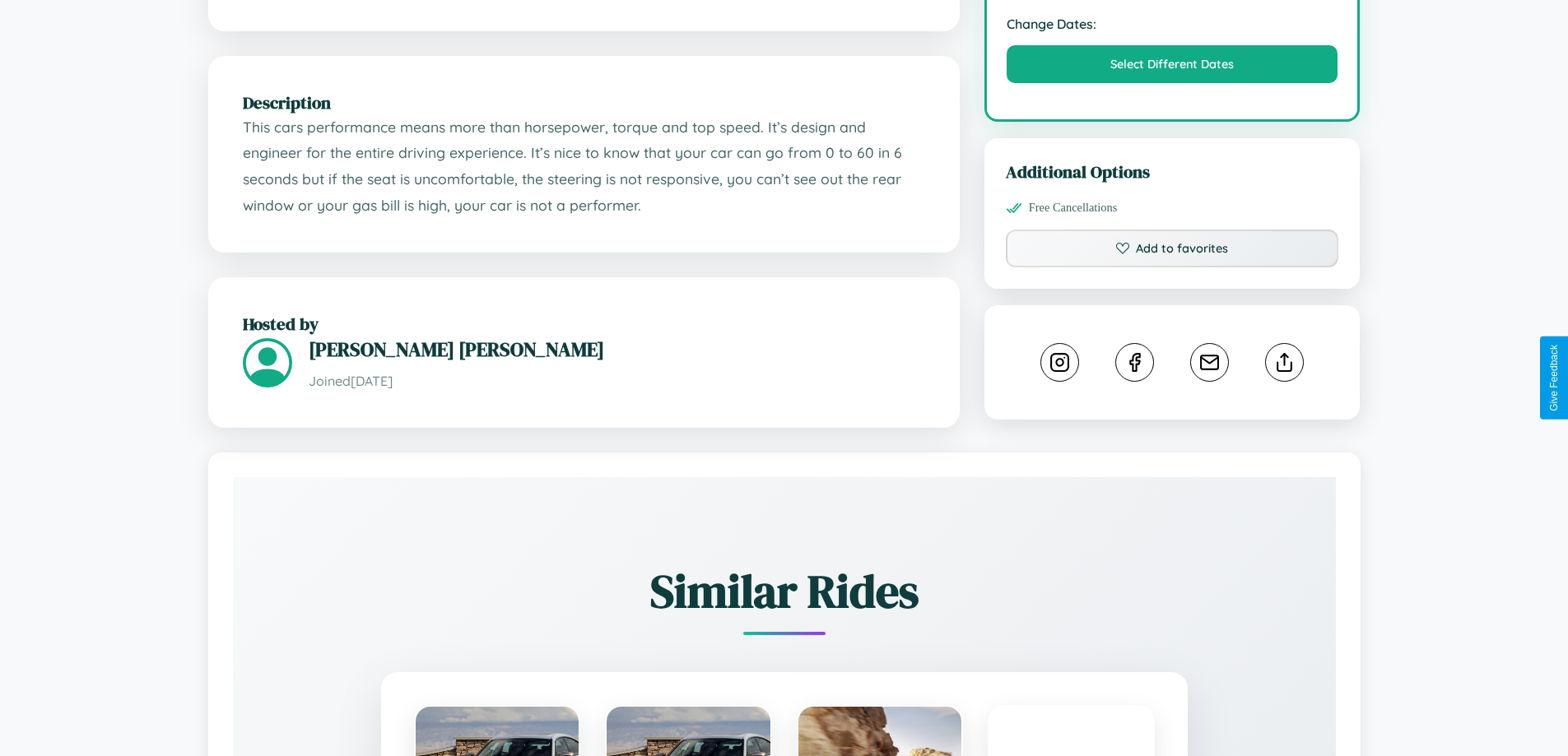
scroll to position [557, 0]
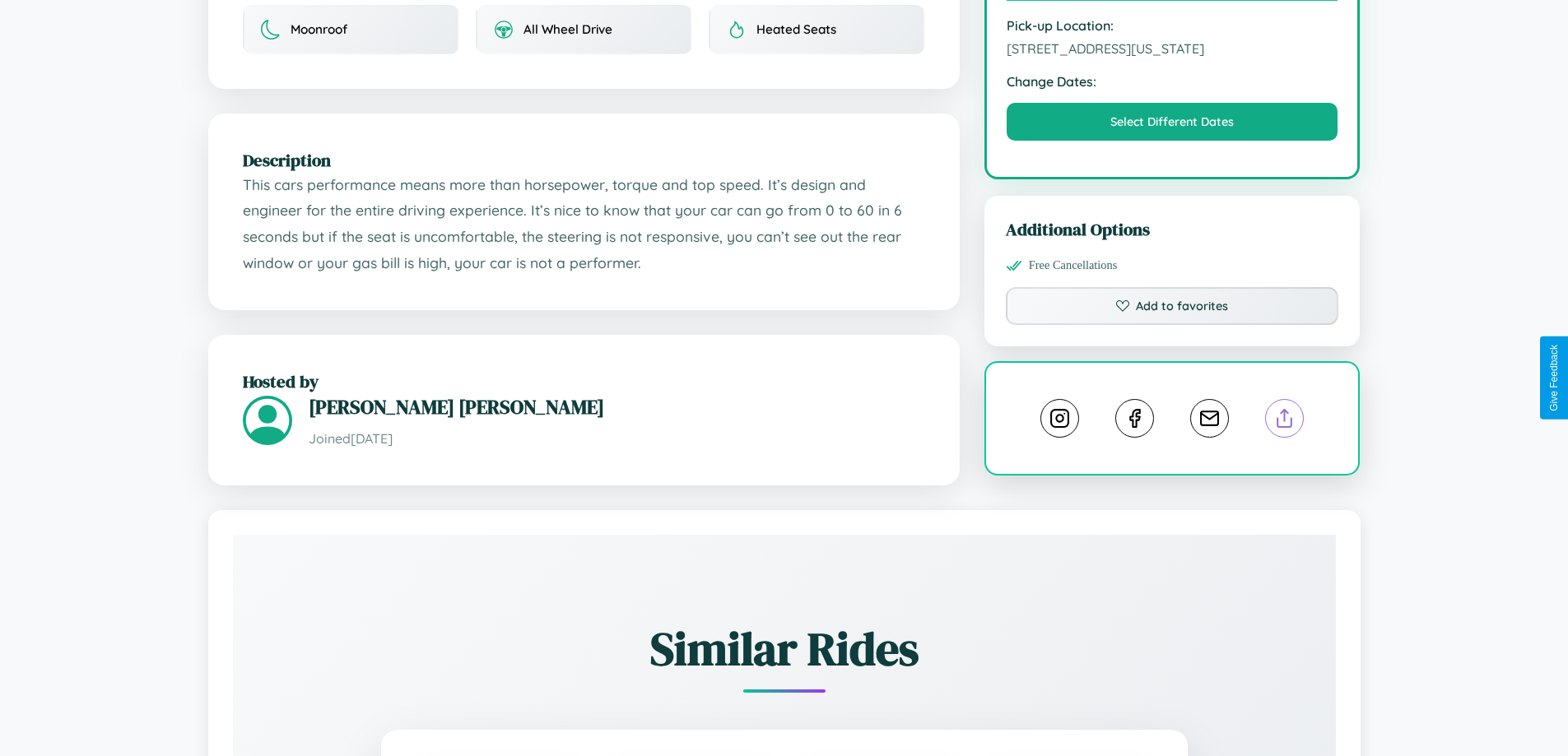
click at [1285, 410] on line at bounding box center [1285, 415] width 0 height 11
